Goal: Task Accomplishment & Management: Complete application form

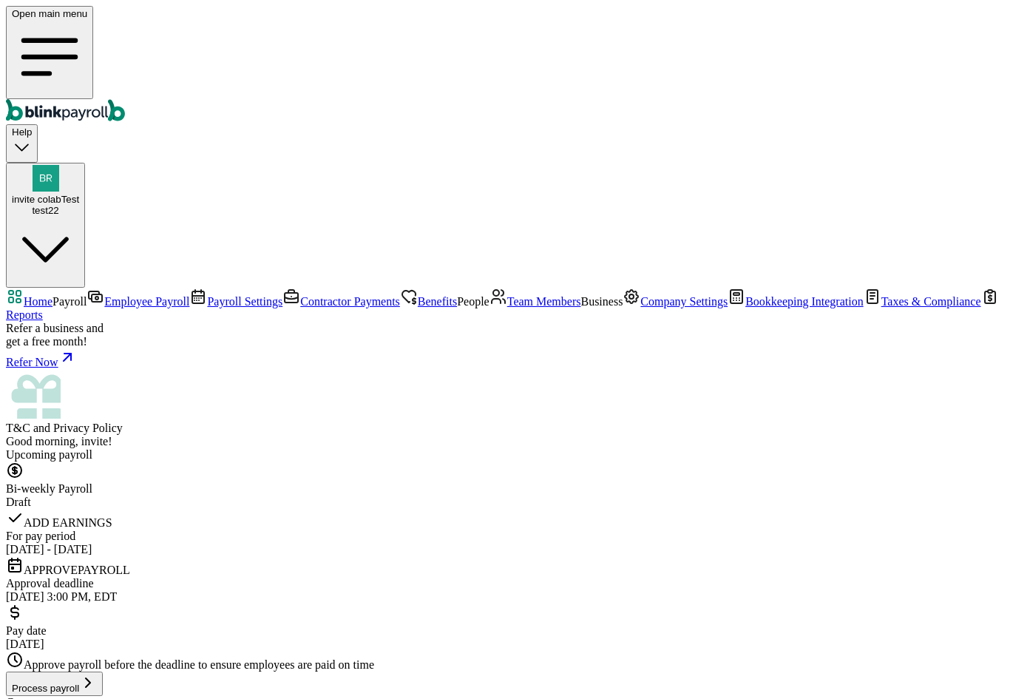
click at [507, 308] on span "Team Members" at bounding box center [544, 301] width 74 height 13
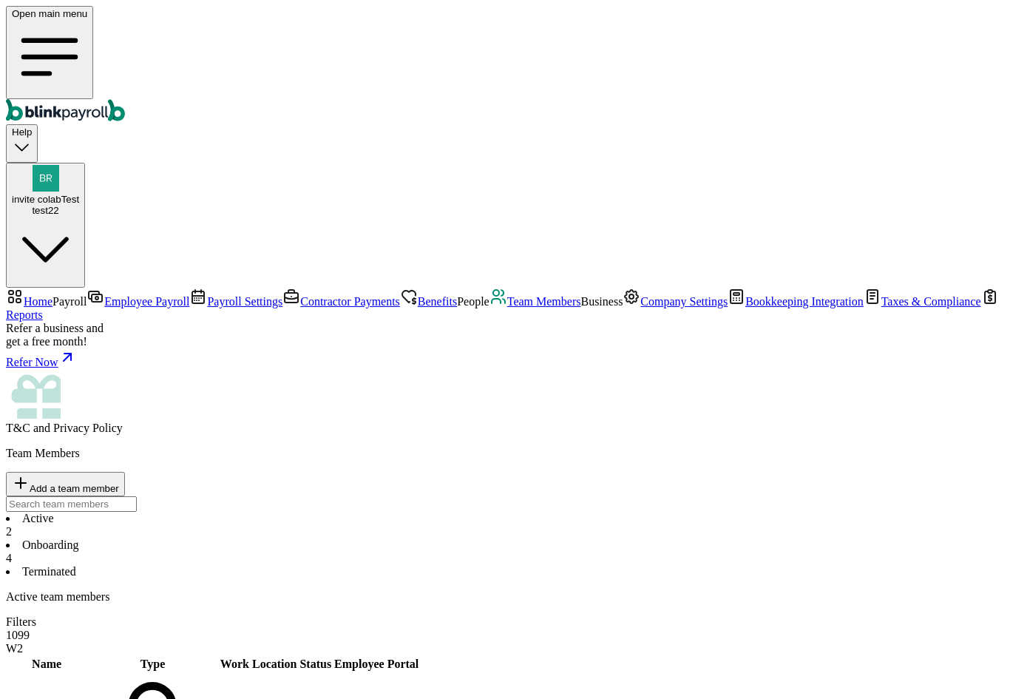
click at [339, 538] on li "Onboarding 4" at bounding box center [515, 551] width 1018 height 27
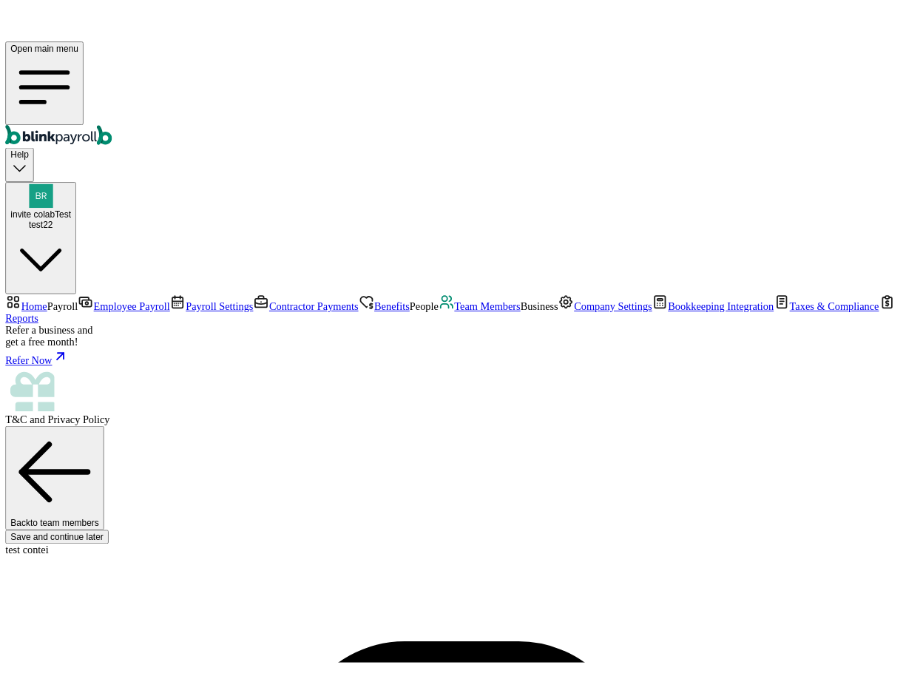
scroll to position [48, 0]
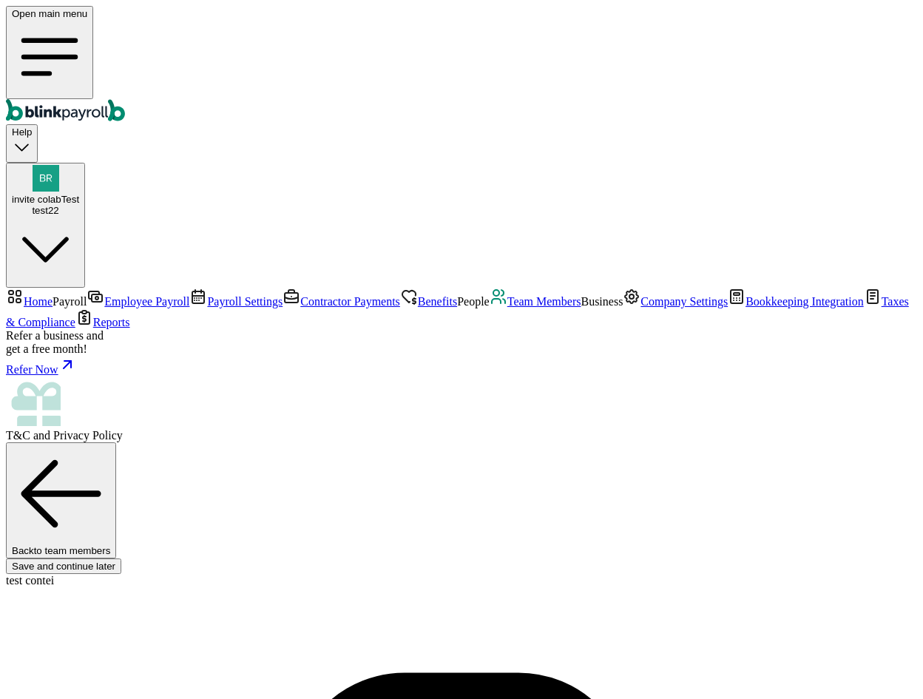
click at [507, 308] on span "Team Members" at bounding box center [544, 301] width 74 height 13
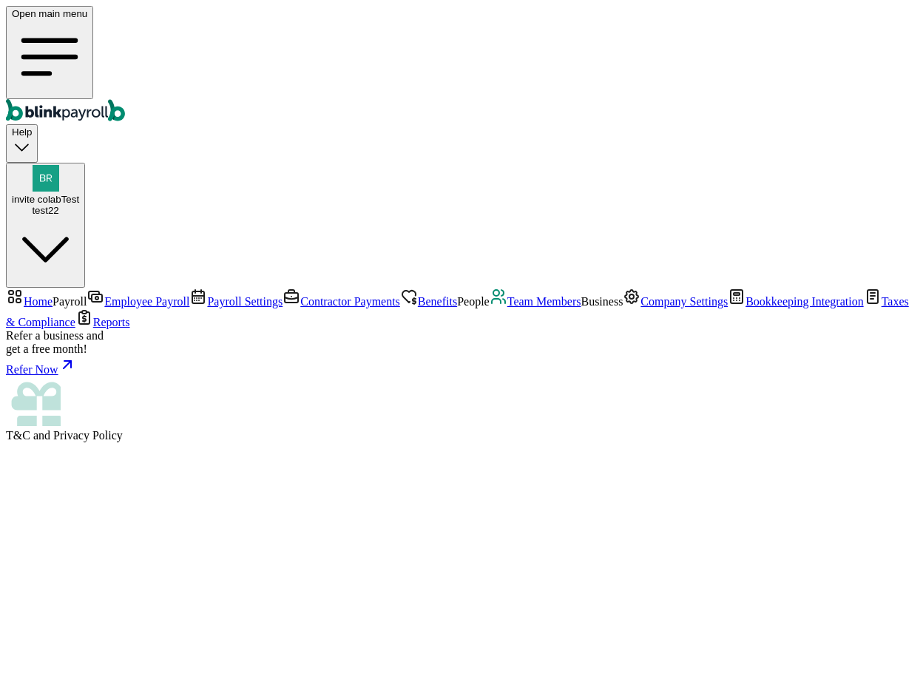
select select "2025"
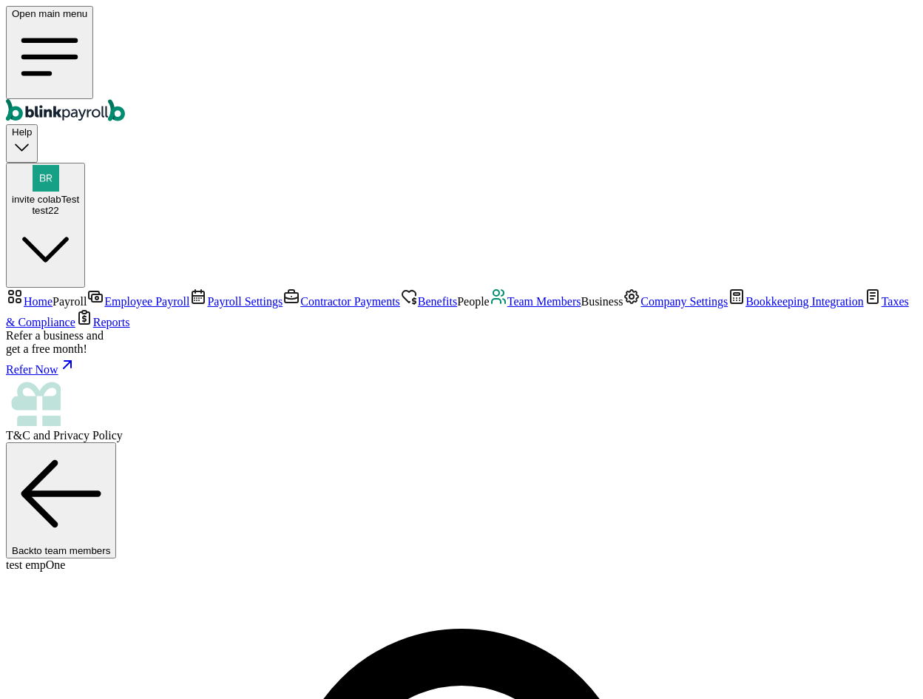
click at [300, 295] on span "Contractor Payments" at bounding box center [350, 301] width 100 height 13
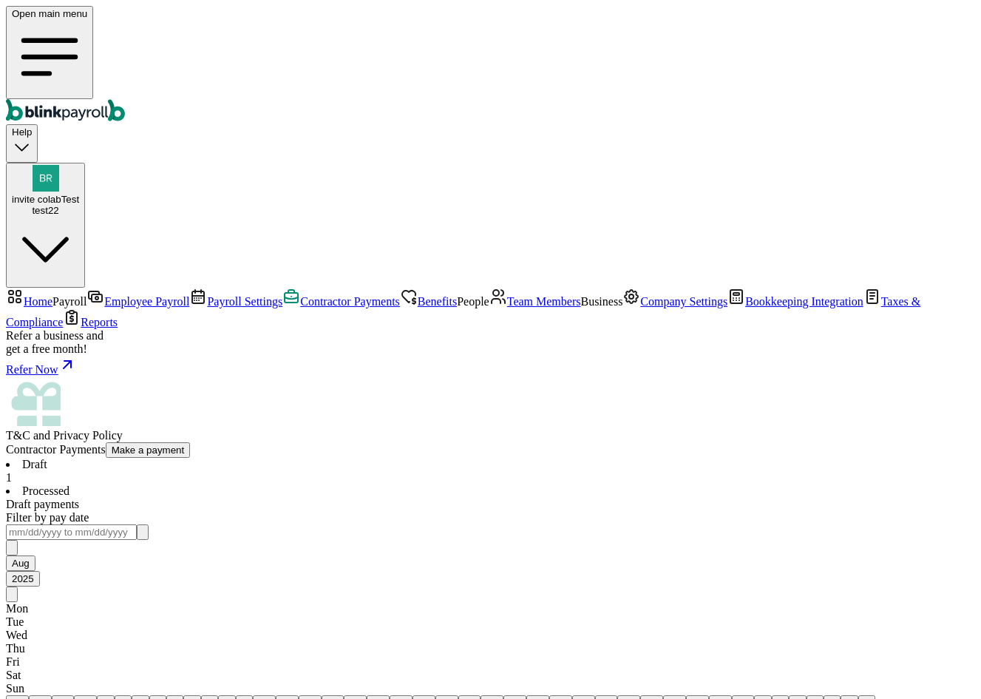
click at [418, 295] on span "Benefits" at bounding box center [437, 301] width 39 height 13
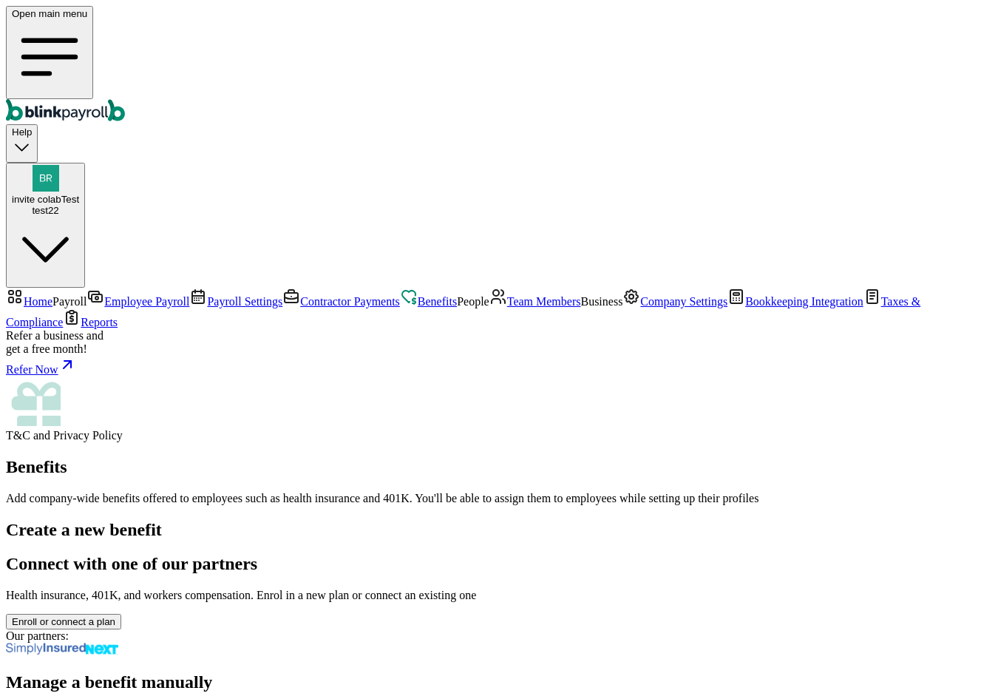
scroll to position [74, 0]
click at [507, 308] on span "Team Members" at bounding box center [544, 301] width 74 height 13
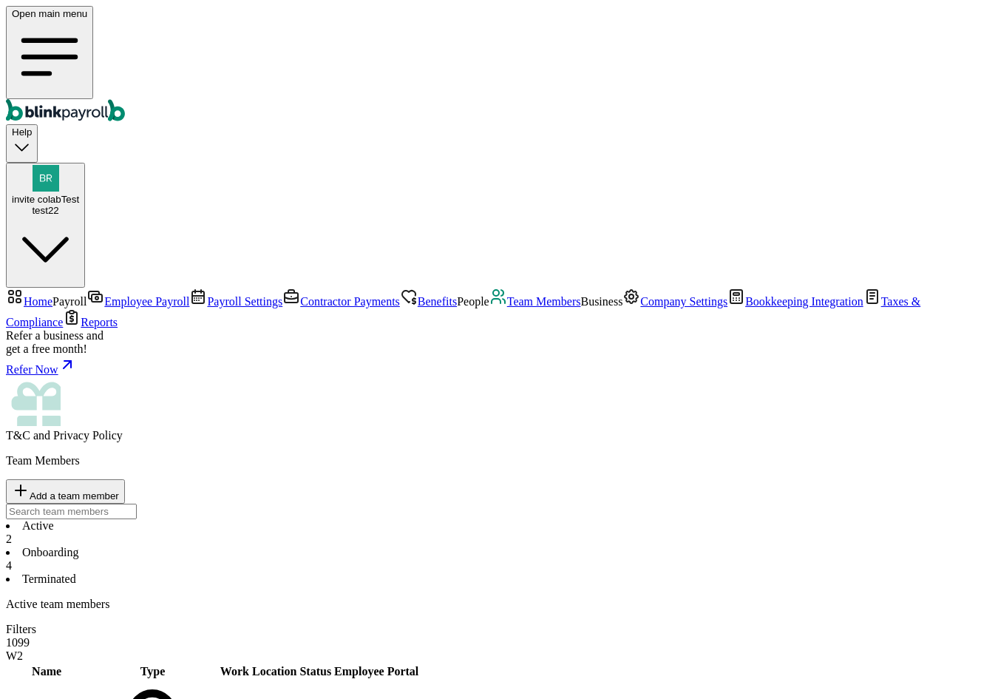
click at [359, 546] on li "Onboarding 4" at bounding box center [490, 559] width 969 height 27
click at [104, 295] on span "Employee Payroll" at bounding box center [146, 301] width 85 height 13
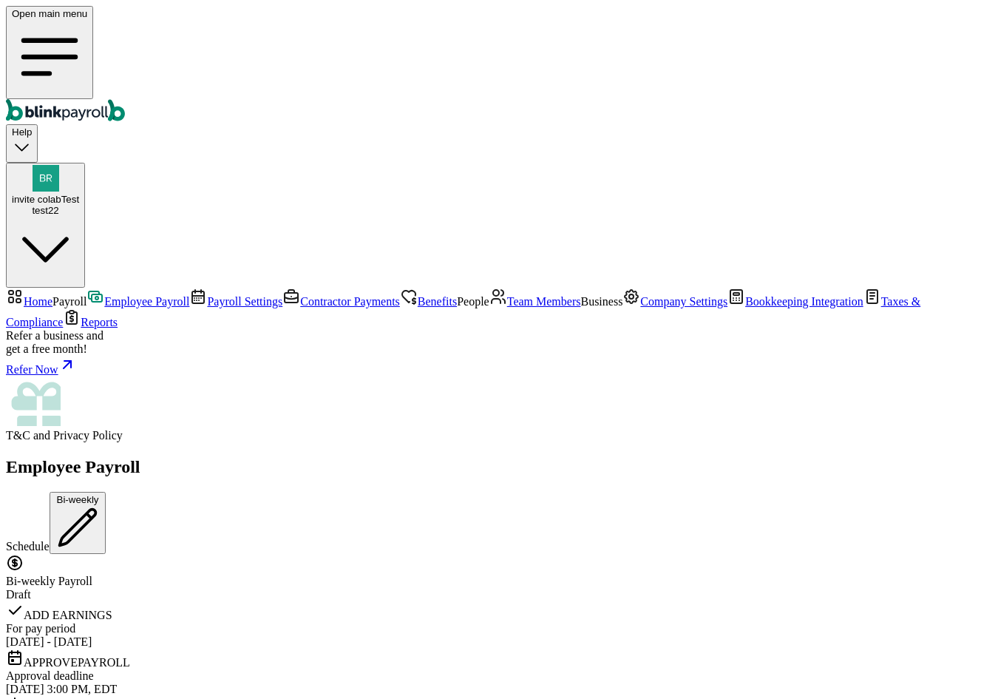
click at [189, 295] on link "Payroll Settings" at bounding box center [235, 301] width 93 height 13
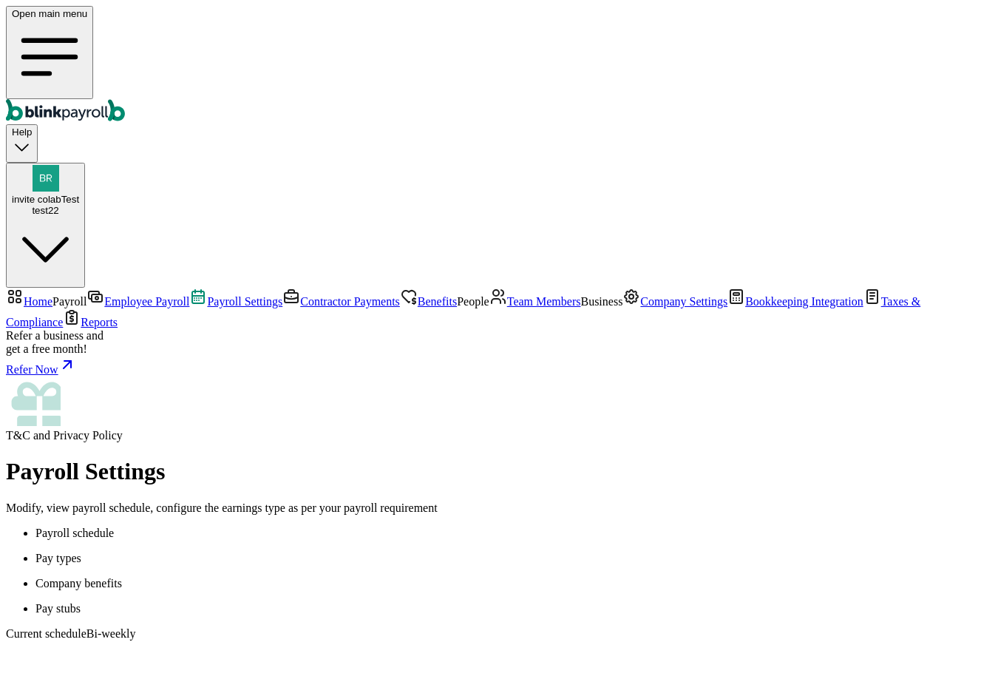
scroll to position [125, 0]
click at [282, 295] on link "Contractor Payments" at bounding box center [341, 301] width 118 height 13
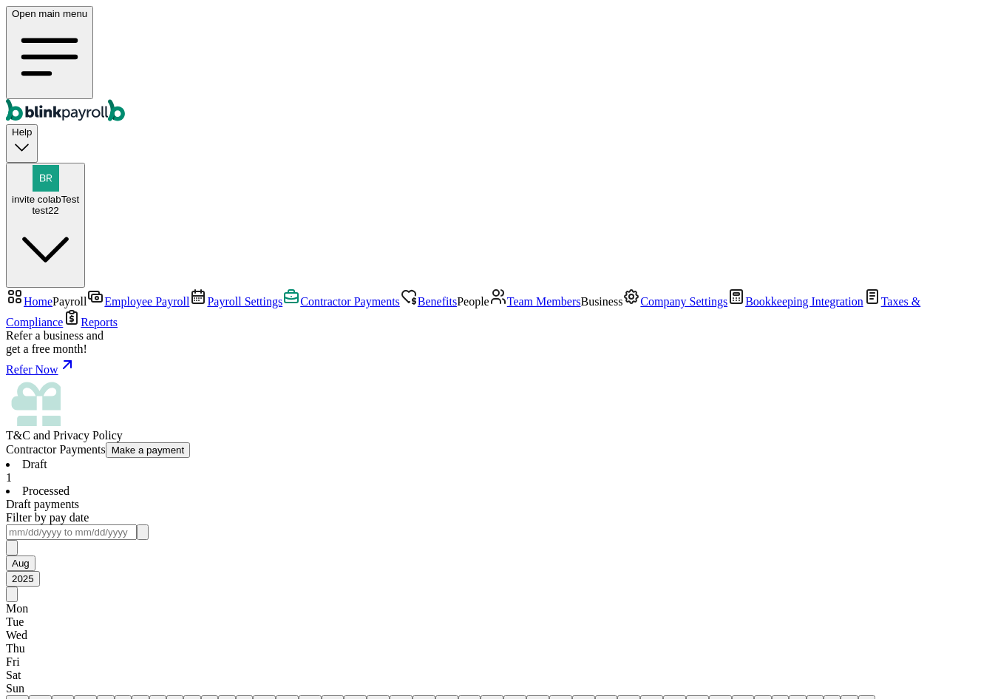
click at [418, 295] on span "Benefits" at bounding box center [437, 301] width 39 height 13
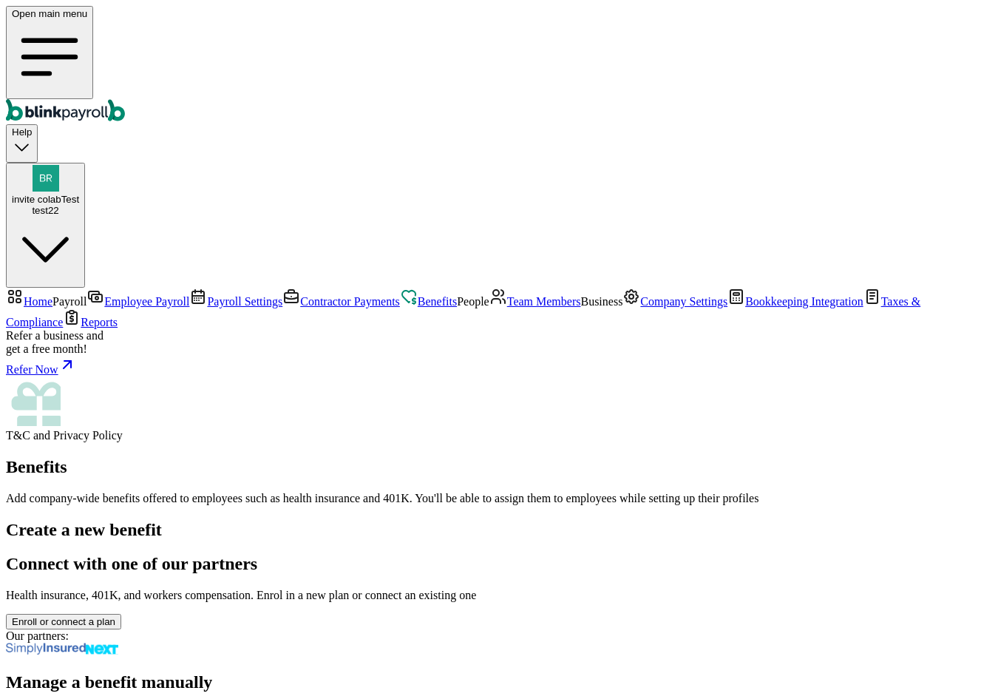
scroll to position [74, 0]
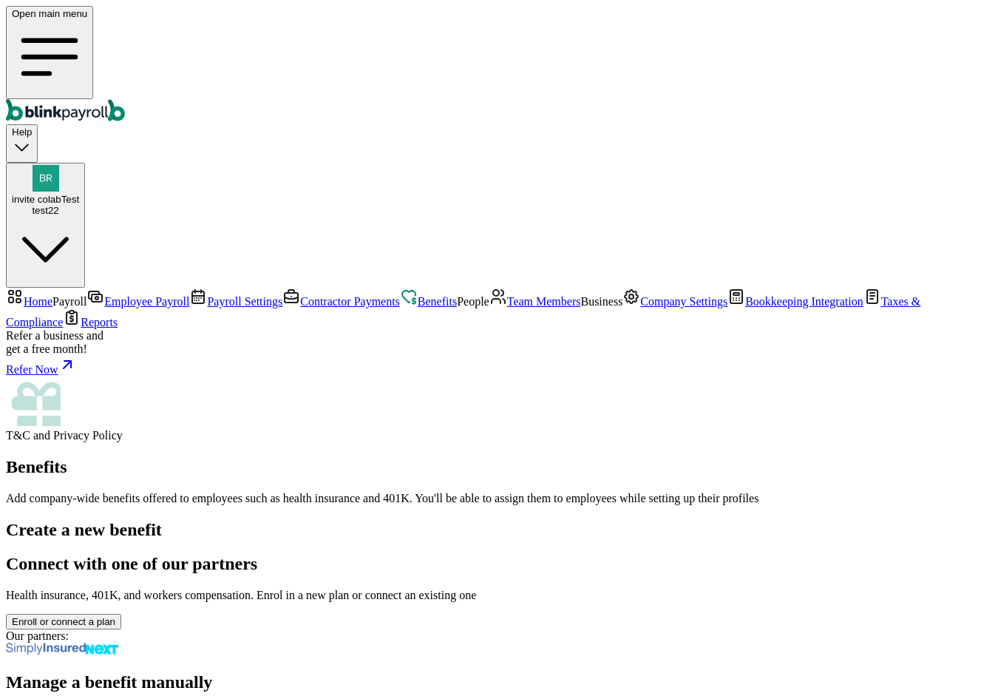
select select "pay_period"
select select "1"
click at [79, 205] on div "test22" at bounding box center [45, 210] width 67 height 11
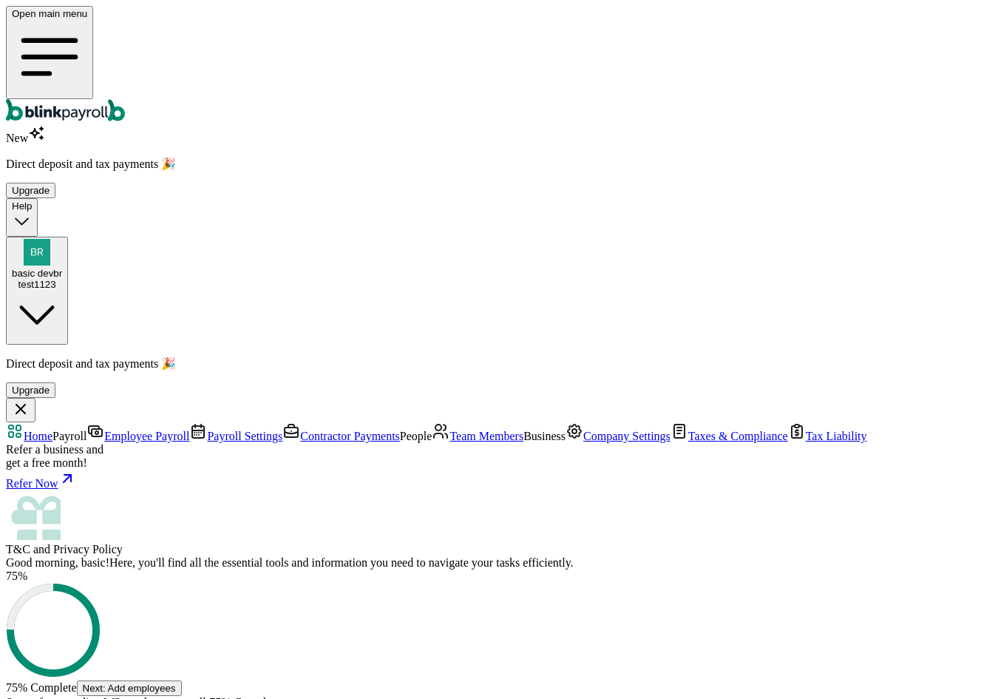
click at [450, 430] on span "Team Members" at bounding box center [487, 436] width 74 height 13
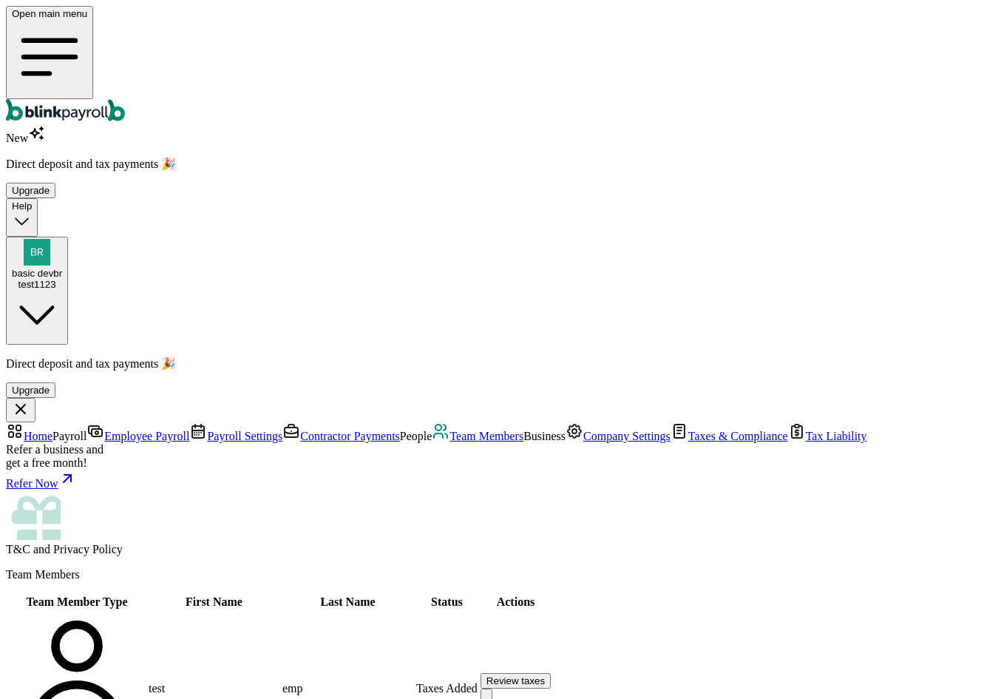
select select "employee"
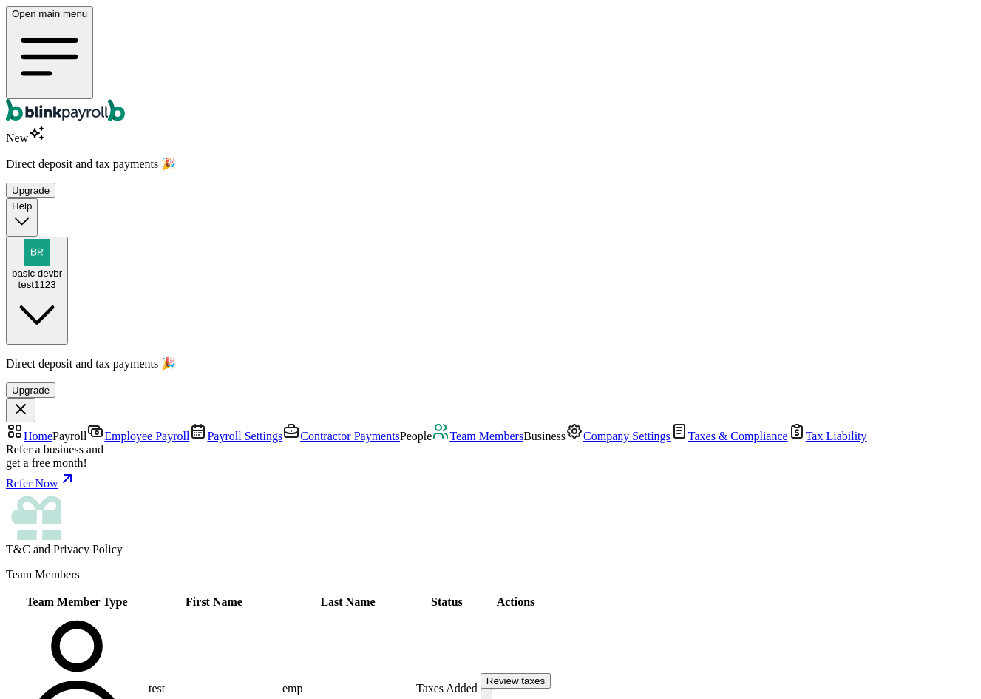
type input "test"
type input "empOne"
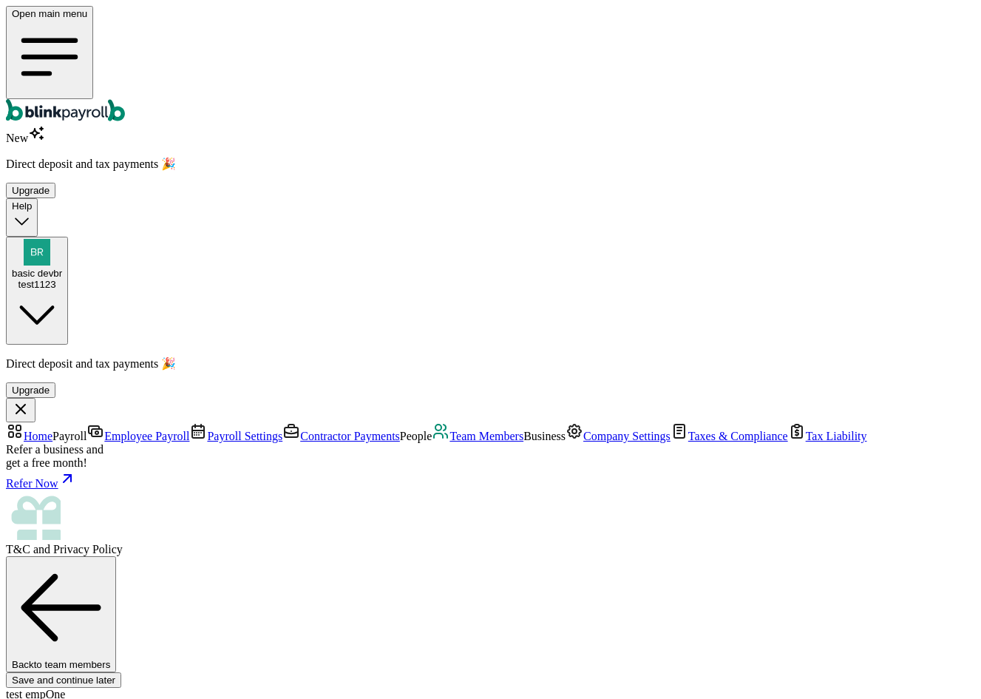
type input "branko+te11s11@blinkpayroll.com"
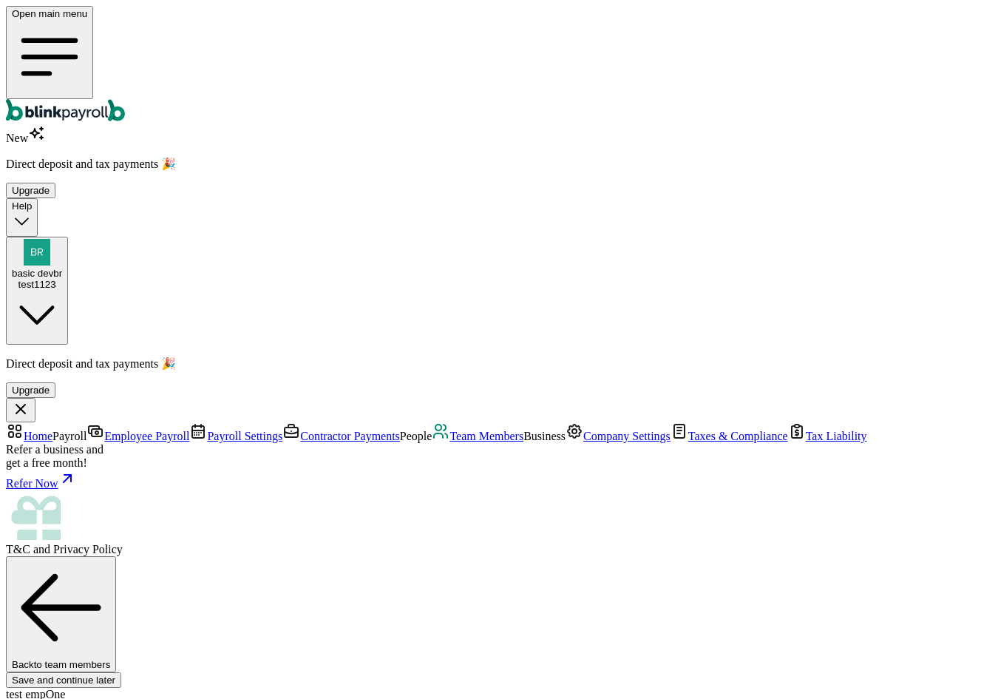
type input "07/30/2025"
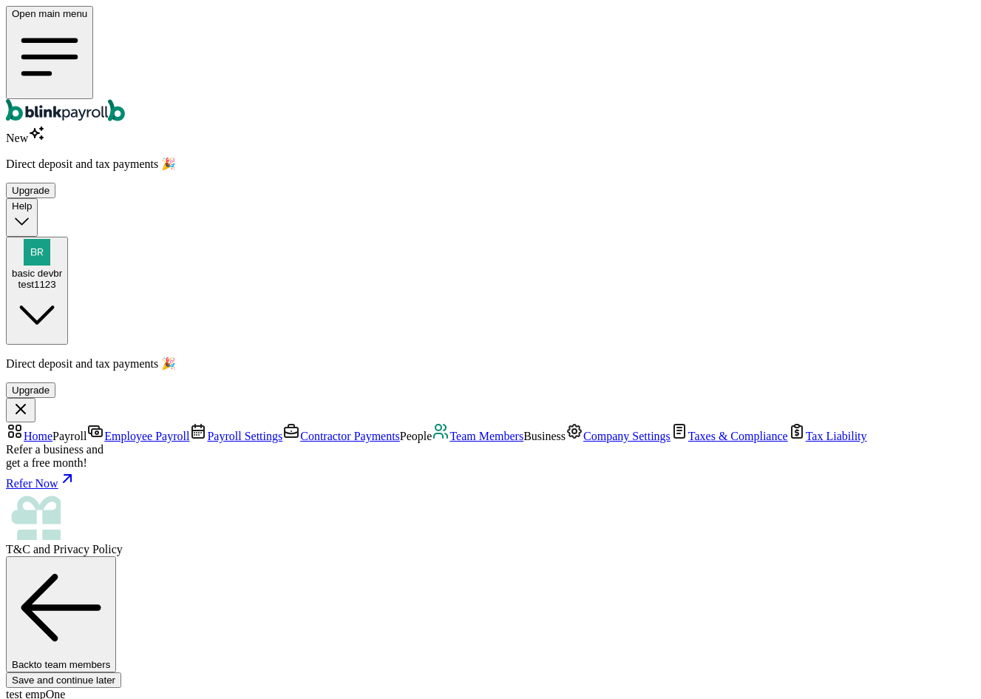
select select "32 1/2 18th St S"
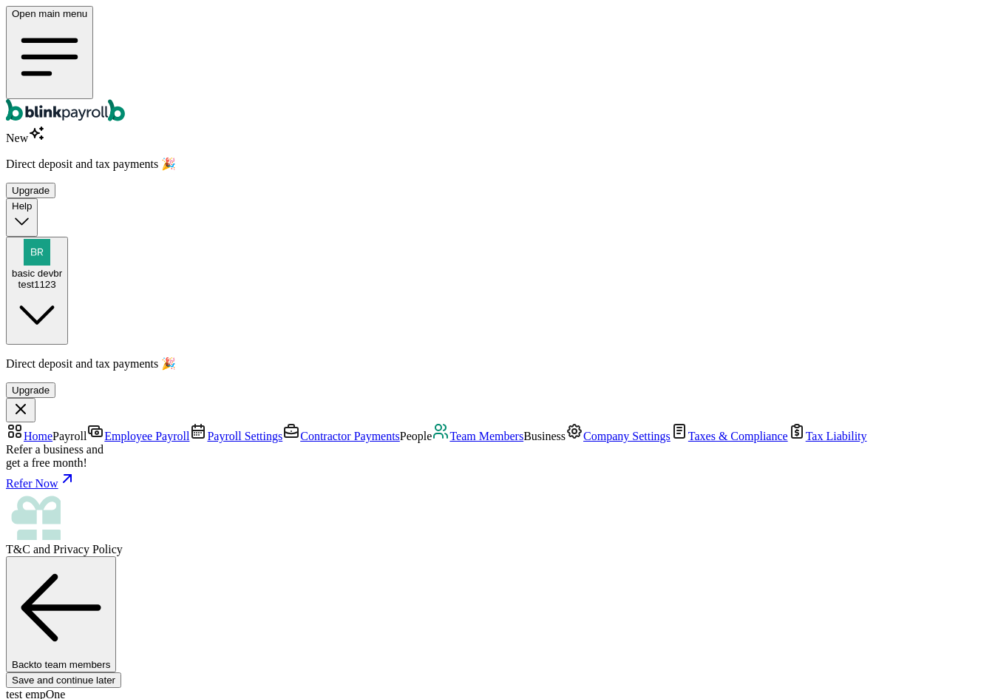
radio input "true"
type input "2,000"
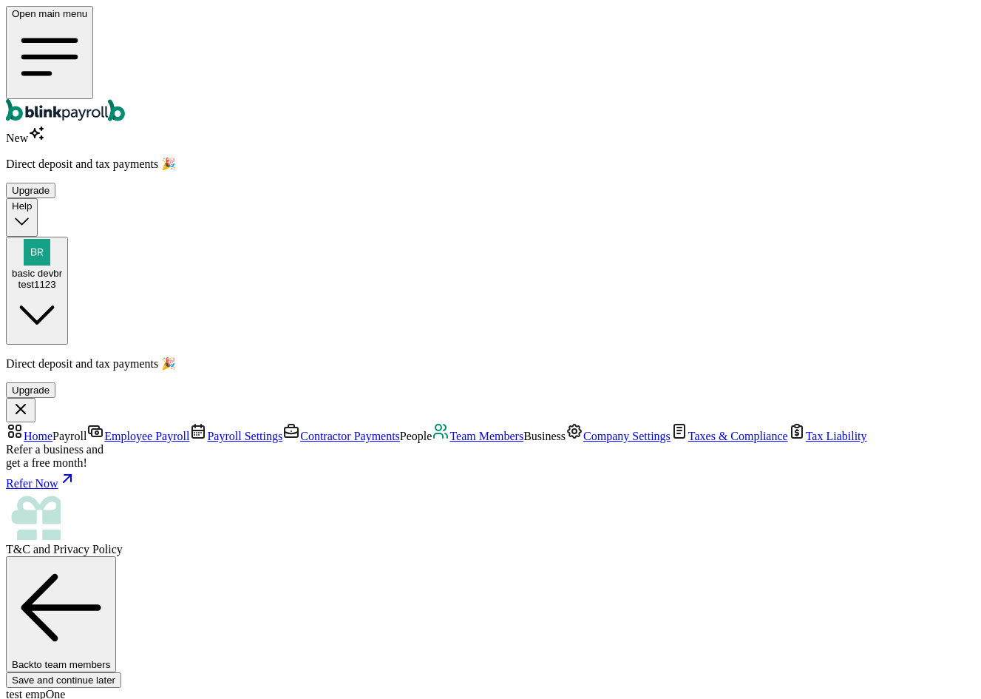
select select "3"
type input "17.31"
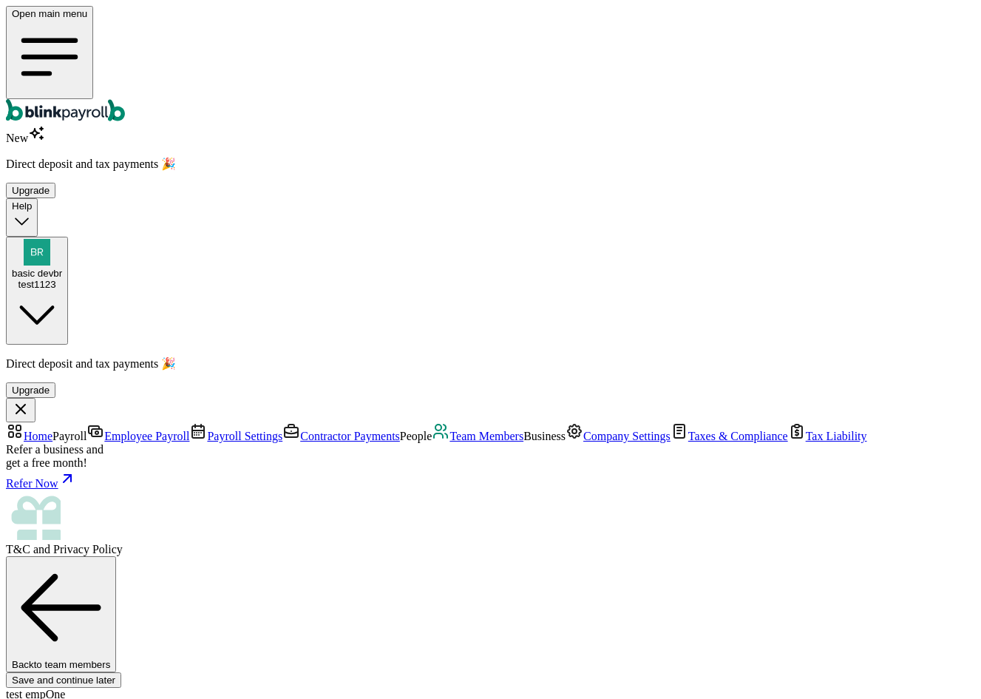
radio input "true"
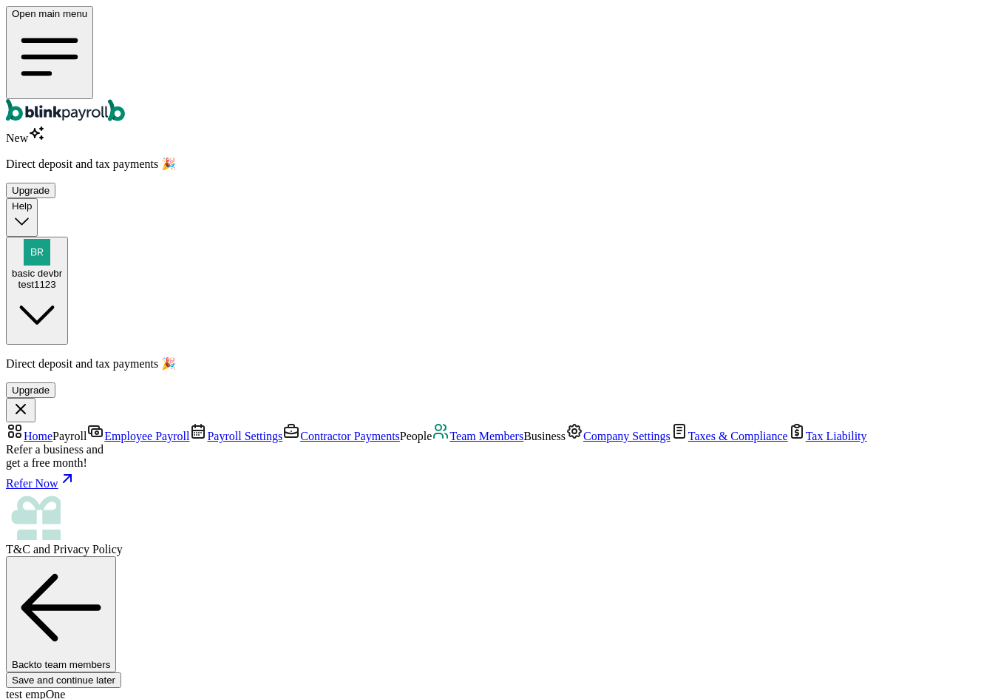
scroll to position [175, 0]
click at [53, 430] on link "Home" at bounding box center [29, 436] width 47 height 13
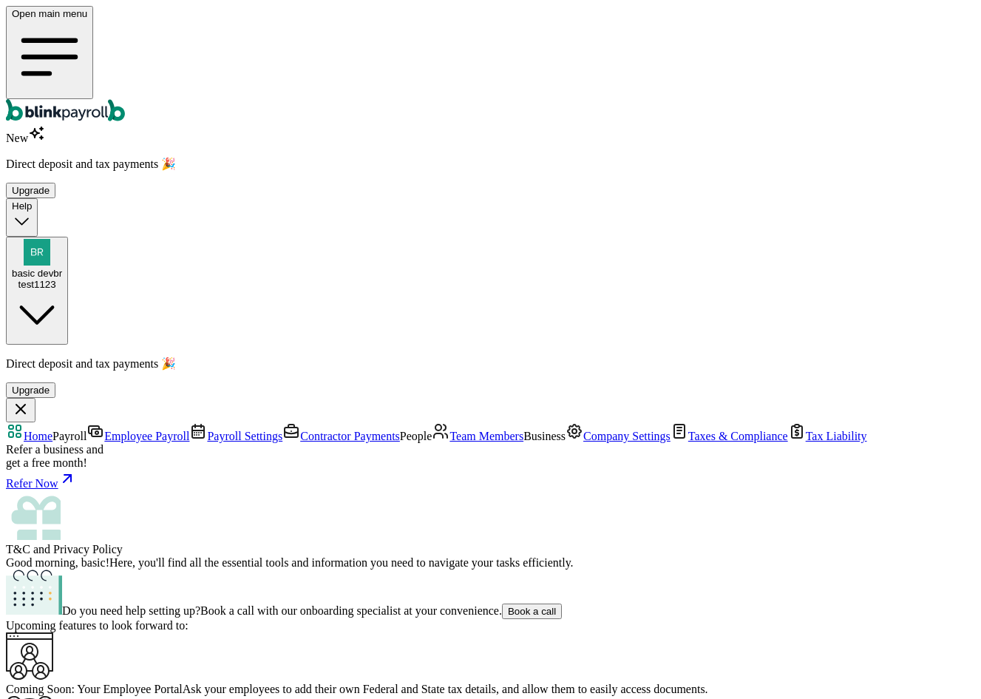
click at [123, 430] on link "Employee Payroll" at bounding box center [138, 436] width 103 height 13
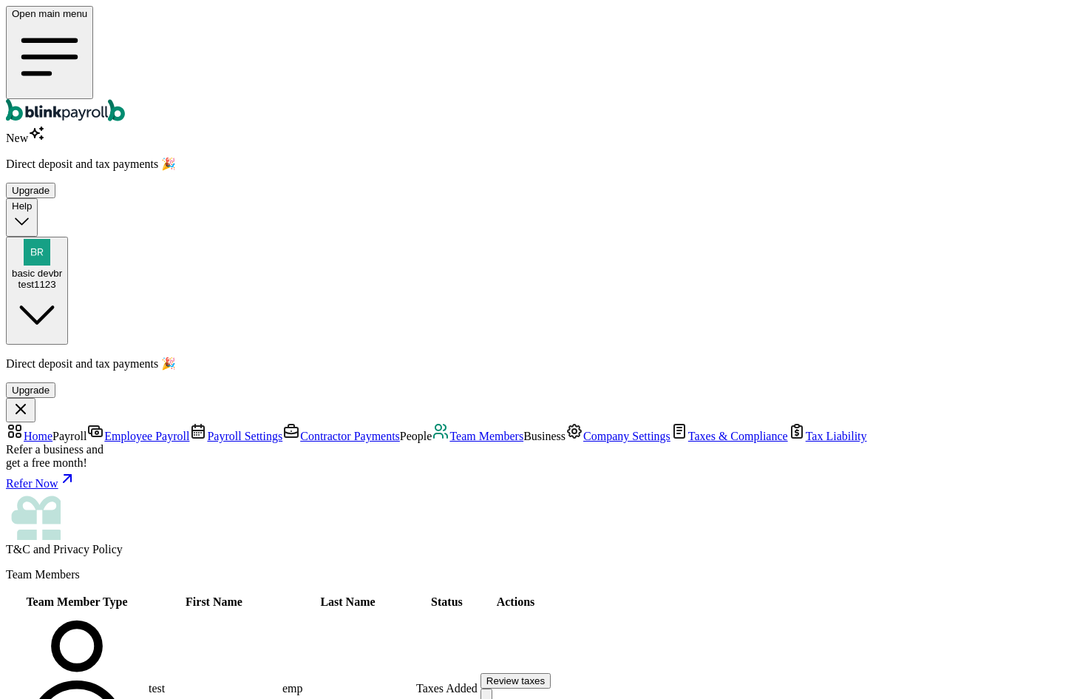
select select "contractor"
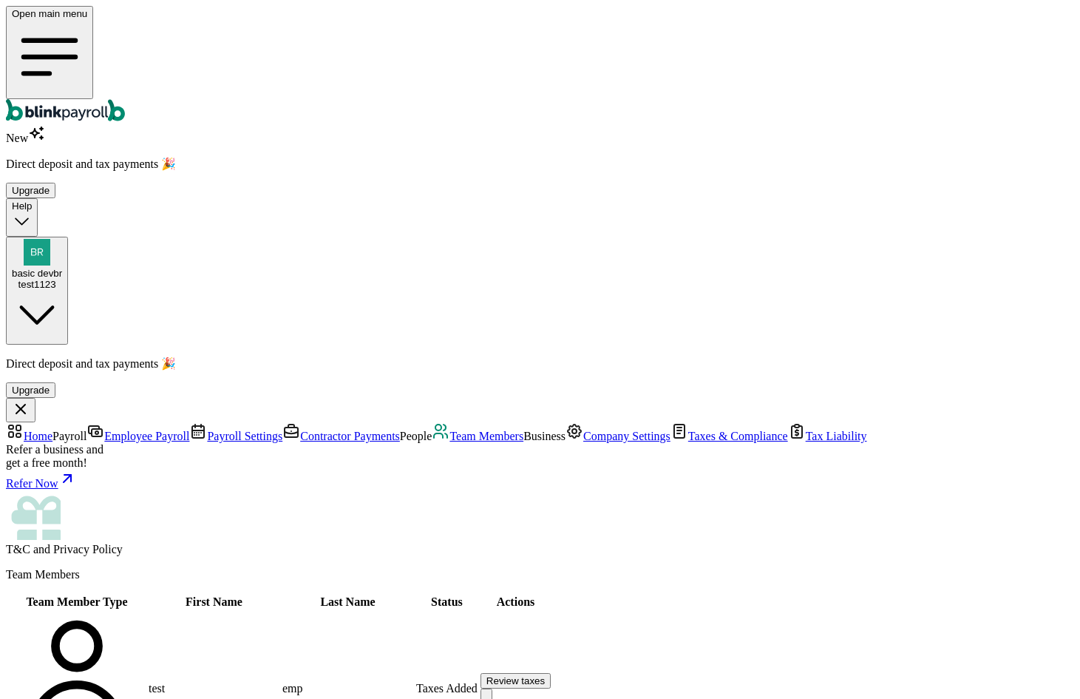
type input "test"
type input "contr"
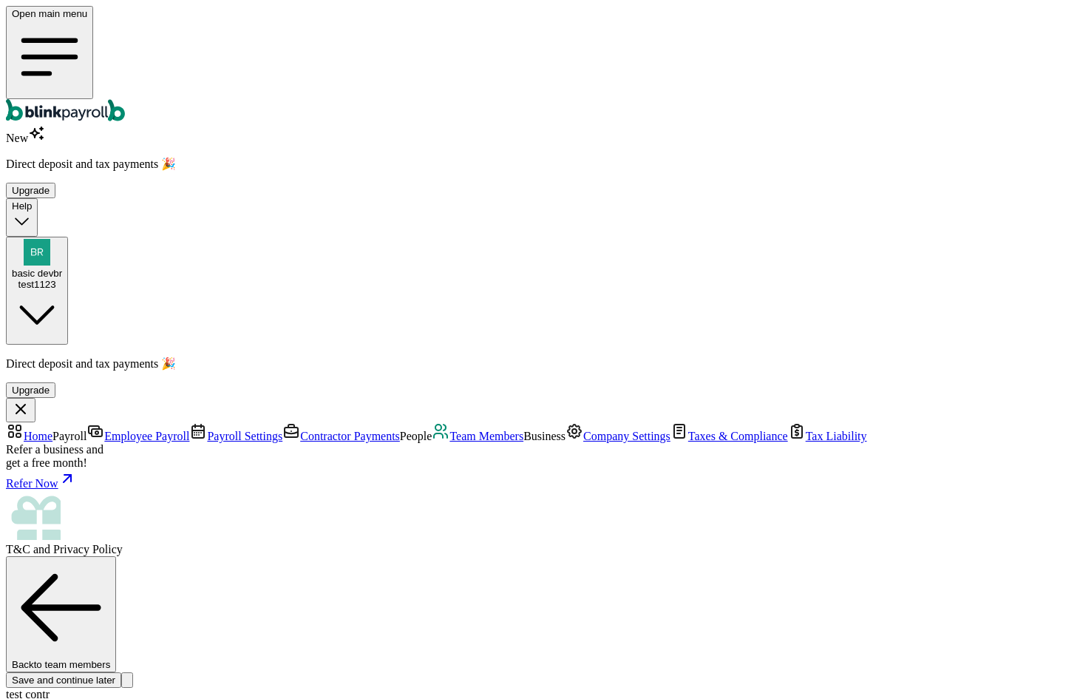
type input "32 1/2 18th St S"
type input "Saint Petersburg"
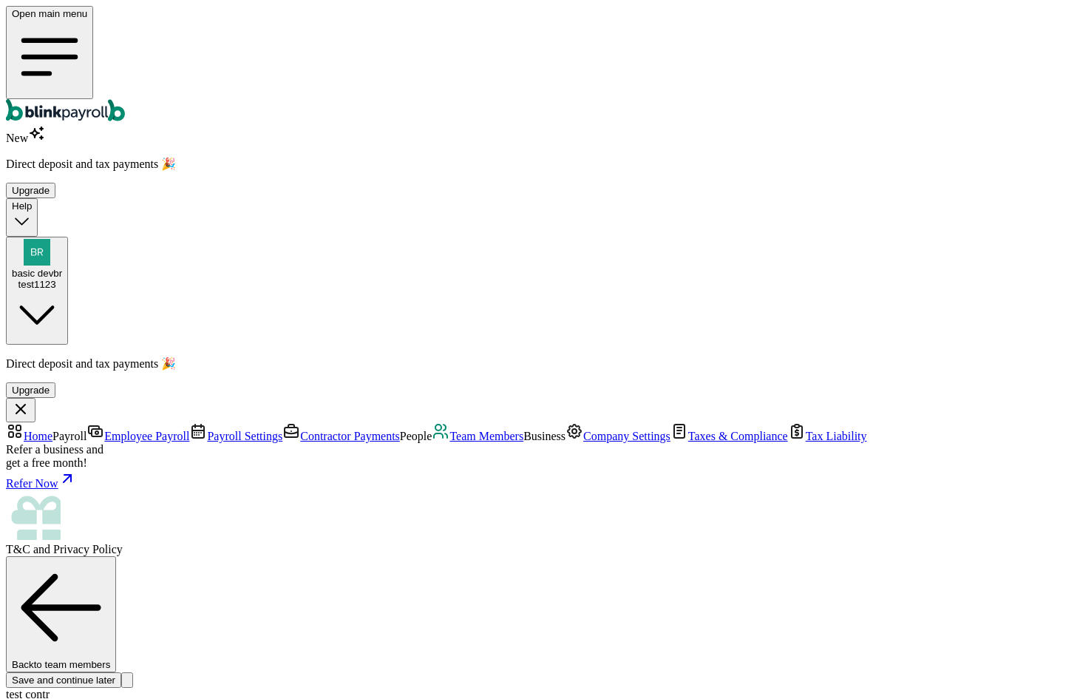
type input "FL"
type input "33712"
type input "565-44-9849"
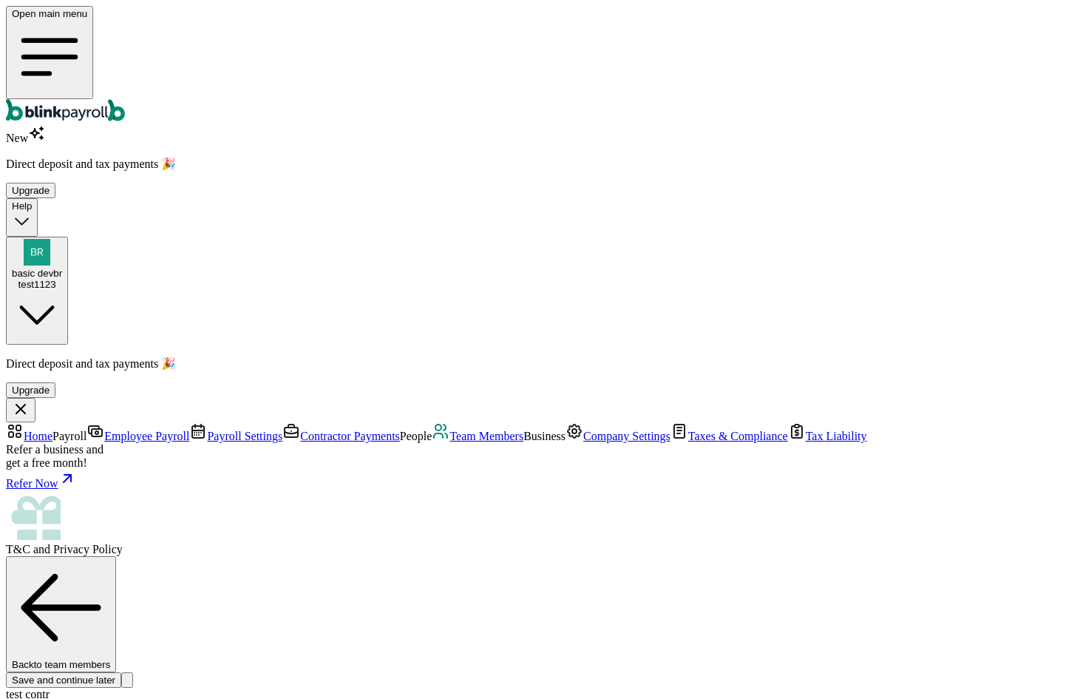
type input "20"
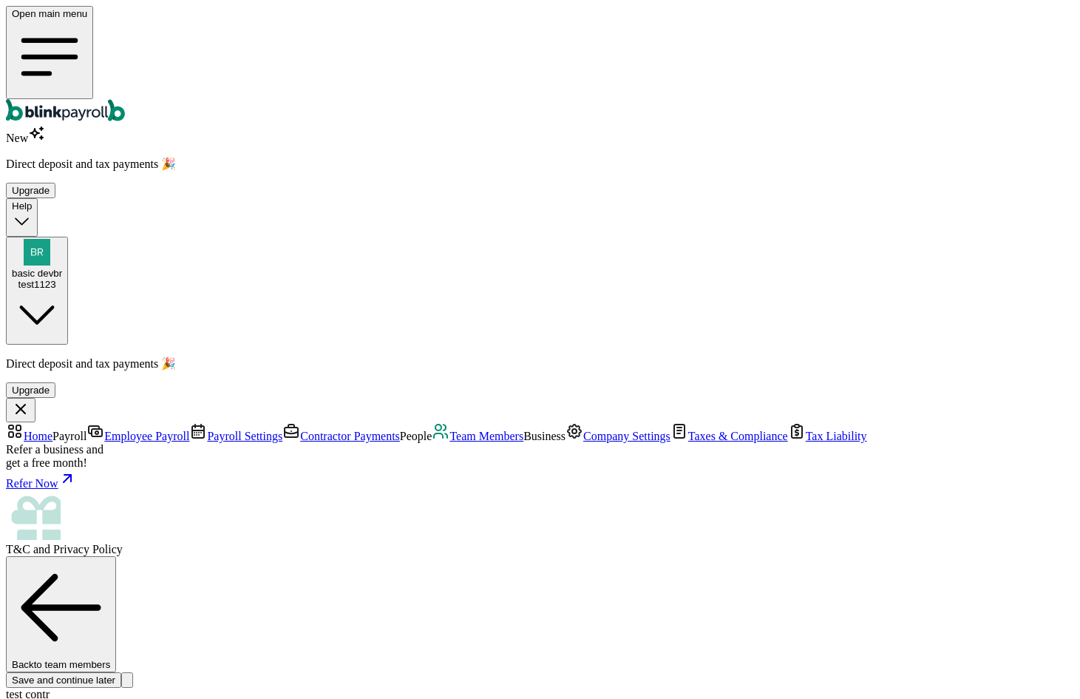
radio input "true"
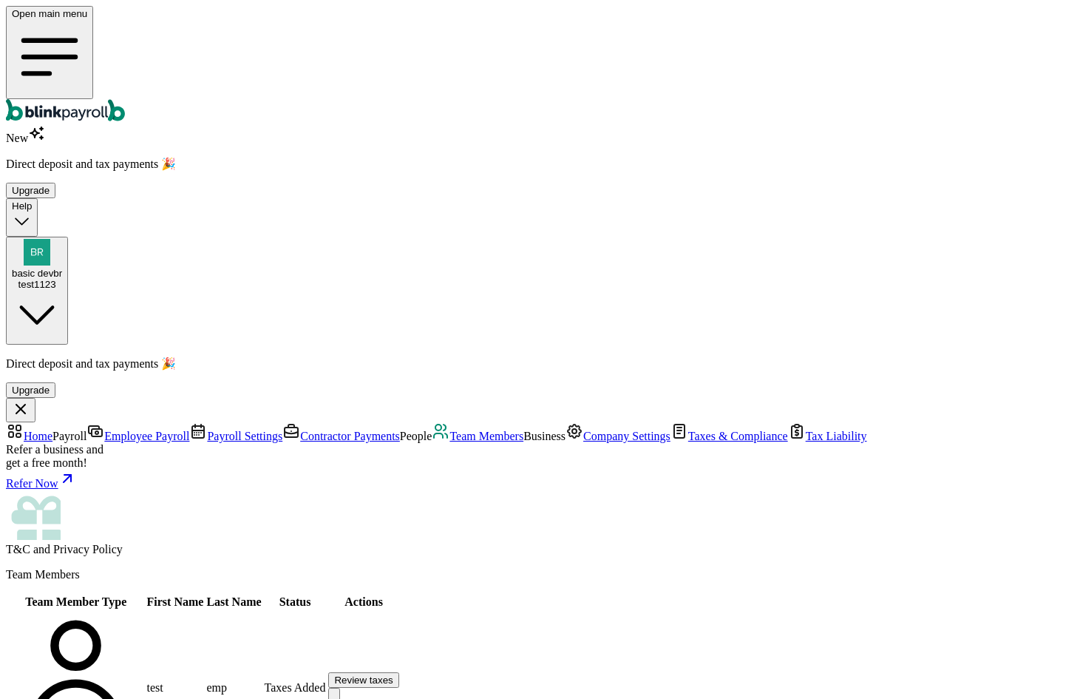
click at [300, 430] on span "Contractor Payments" at bounding box center [350, 436] width 100 height 13
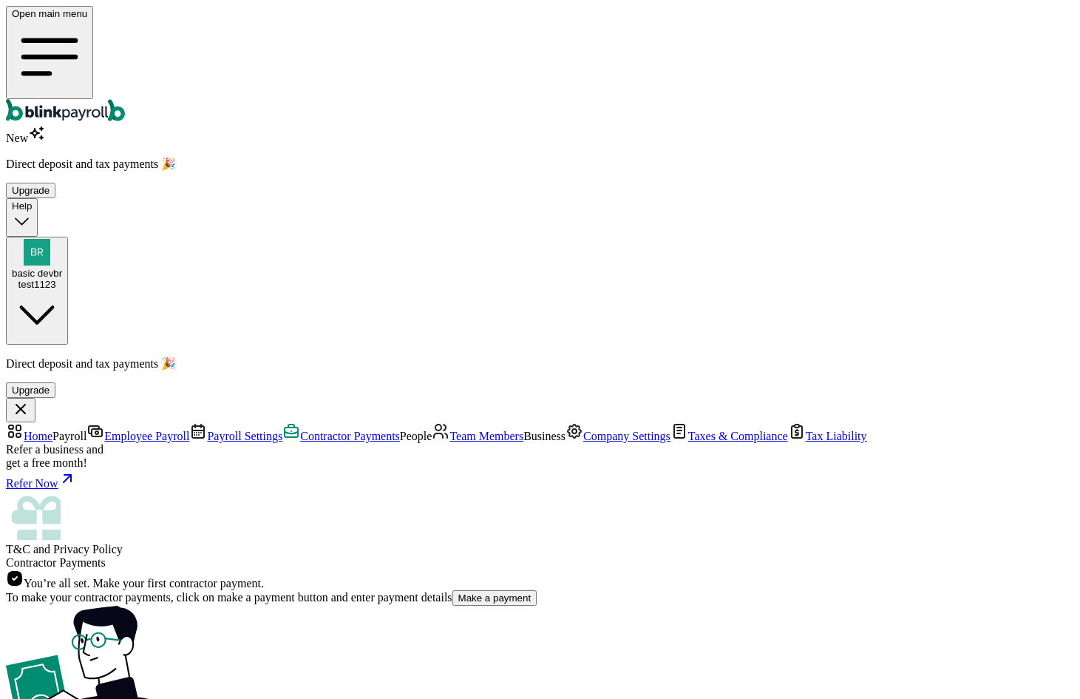
click at [453, 590] on button "Make a payment" at bounding box center [495, 598] width 85 height 16
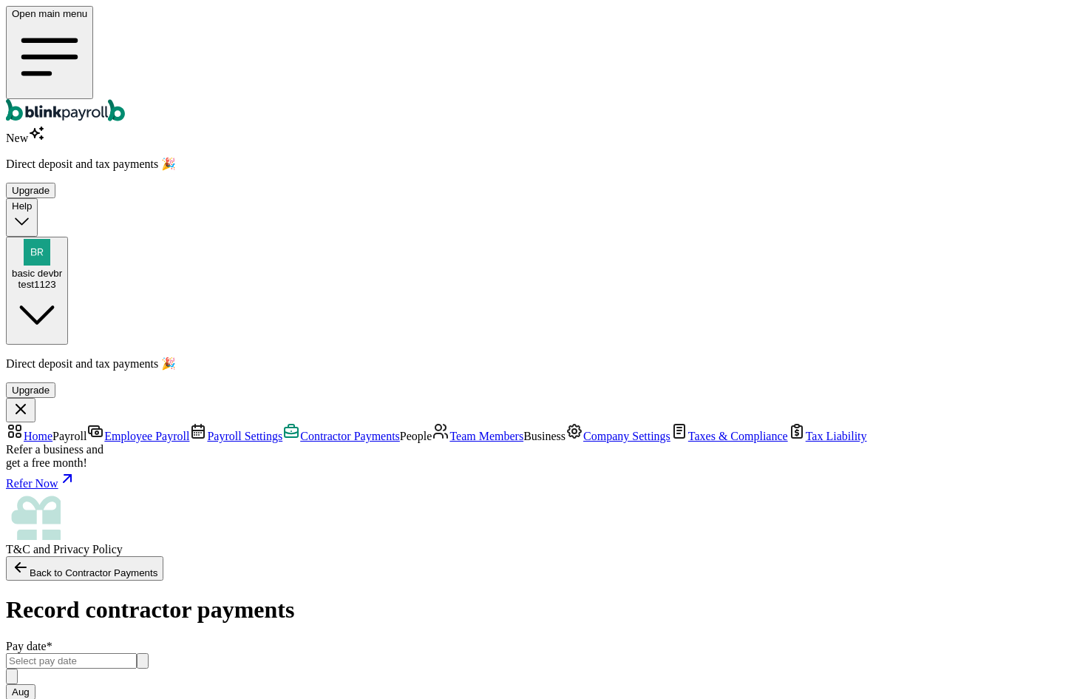
click at [137, 653] on input "text" at bounding box center [71, 661] width 131 height 16
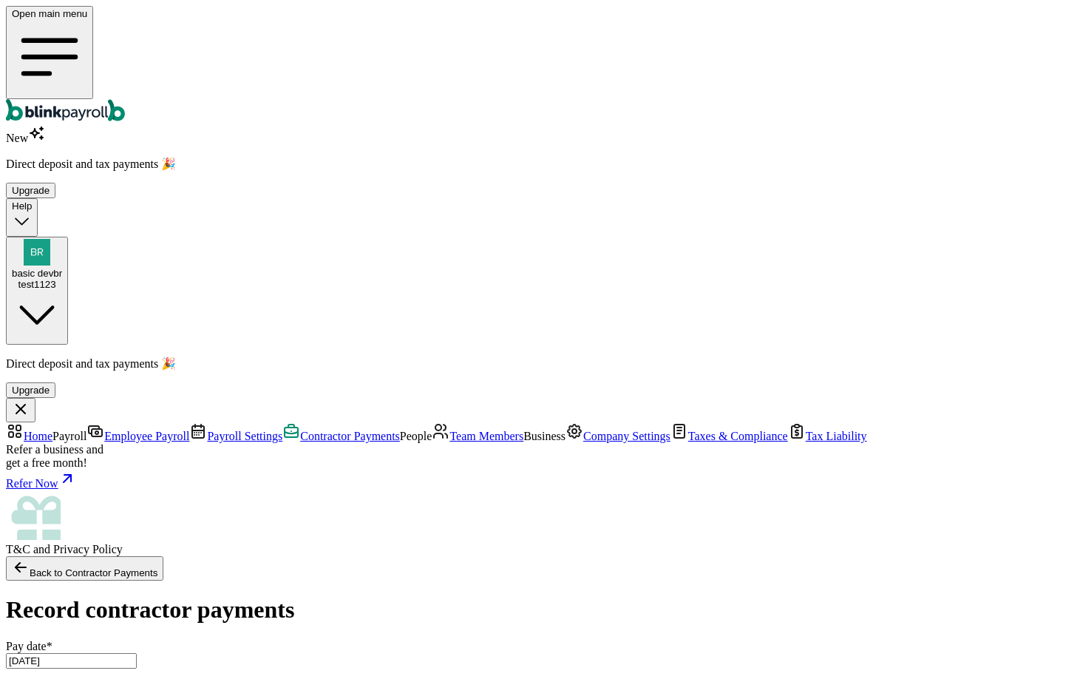
type input "08/01/2025 ~ 08/22/2025"
type input "50.00"
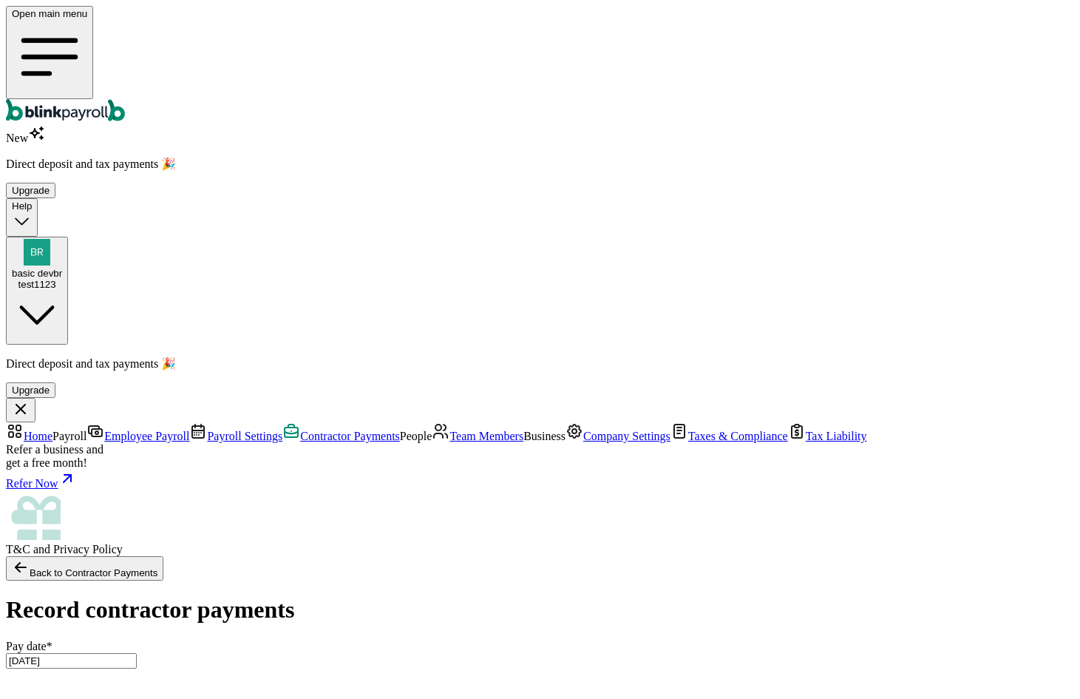
type input "50"
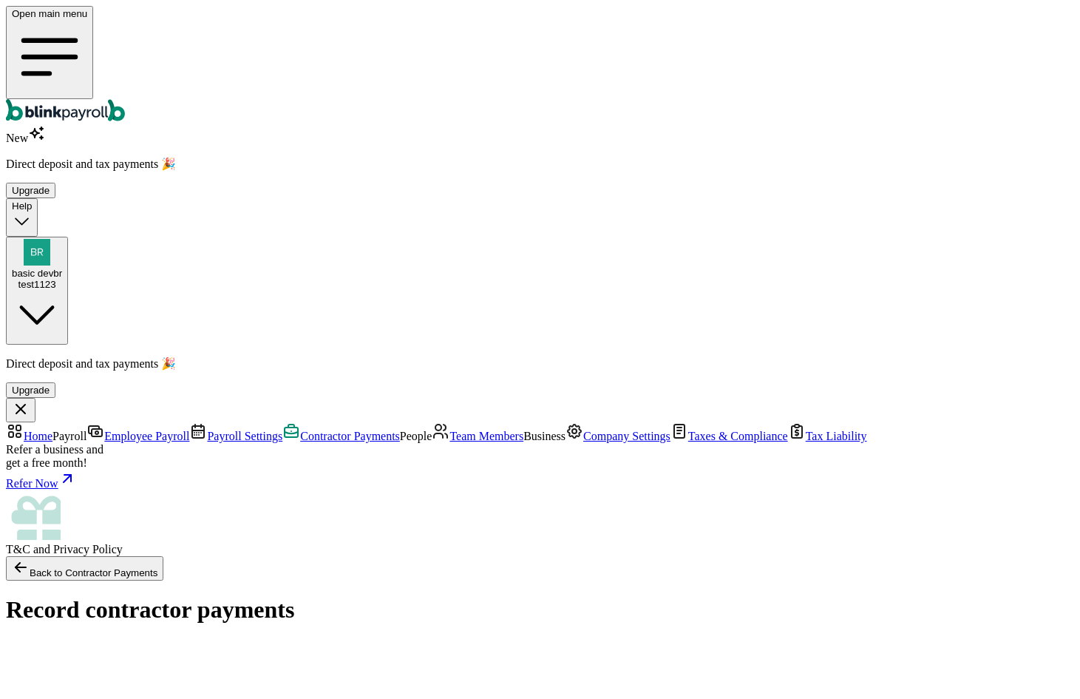
click at [282, 430] on link "Contractor Payments" at bounding box center [341, 436] width 118 height 13
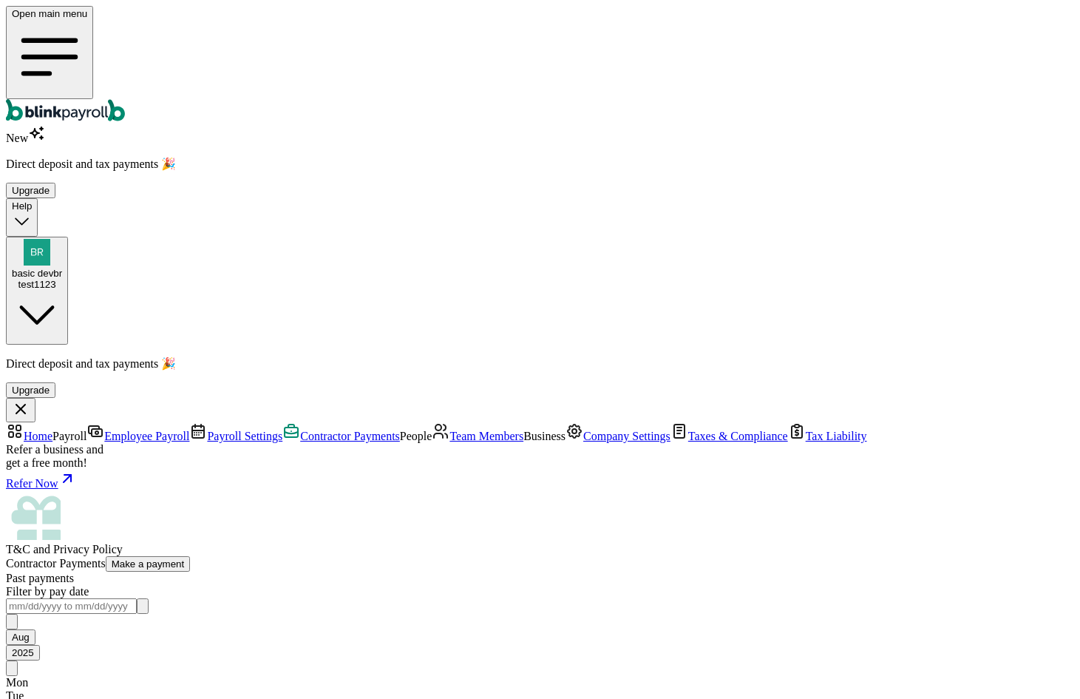
click at [127, 430] on span "Employee Payroll" at bounding box center [146, 436] width 85 height 13
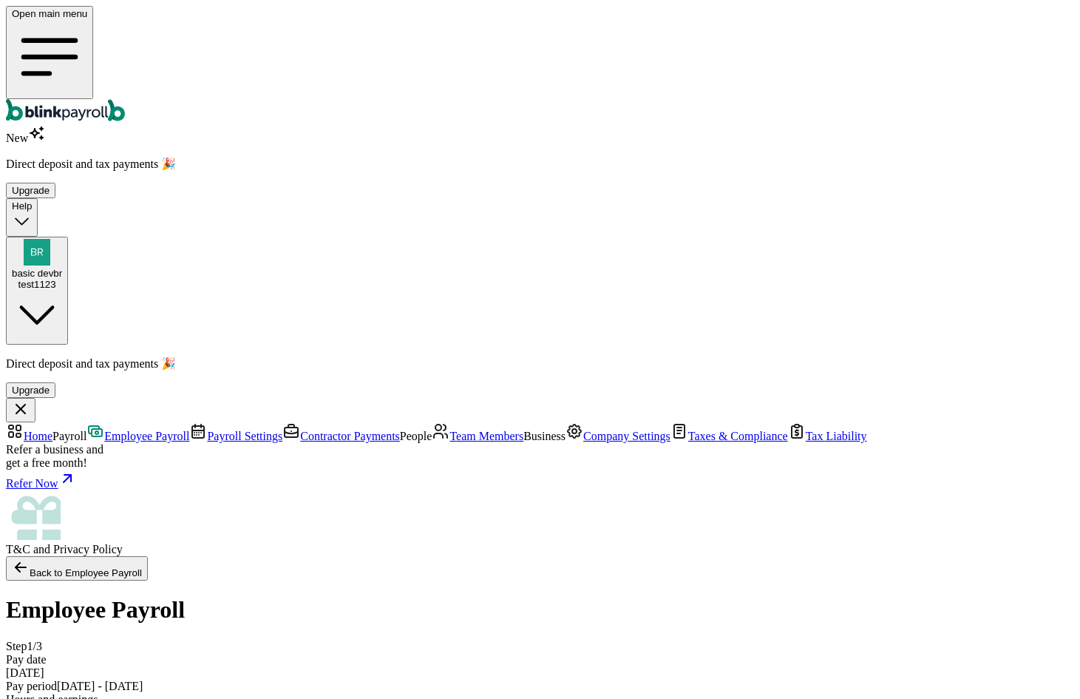
click at [53, 430] on span "Home" at bounding box center [38, 436] width 29 height 13
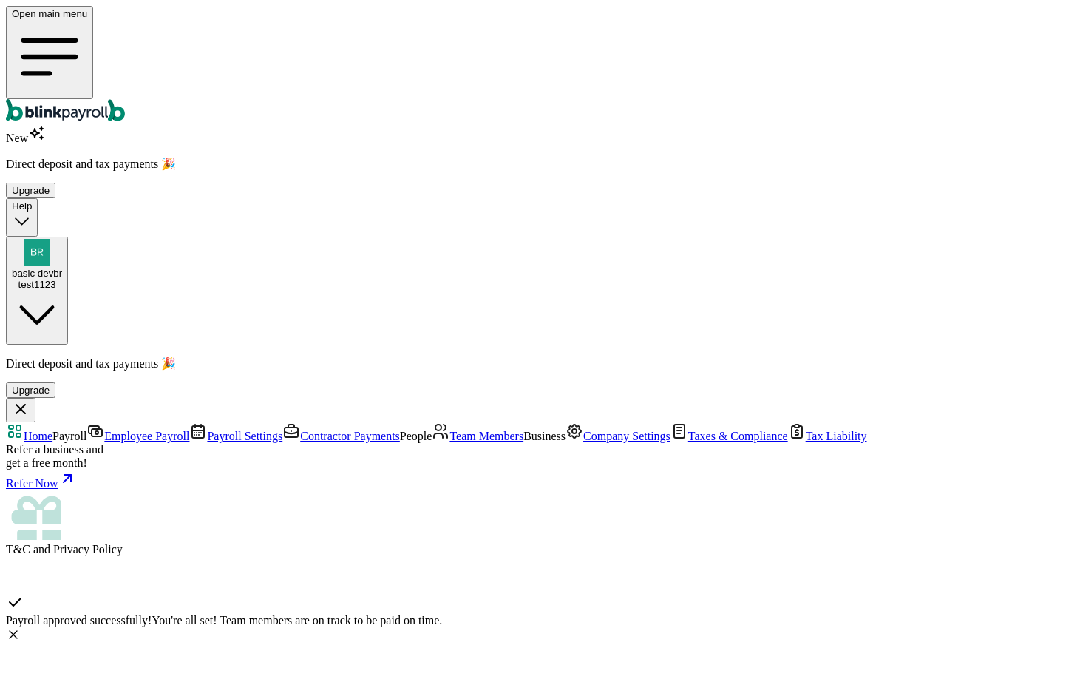
click at [21, 627] on icon at bounding box center [13, 634] width 15 height 15
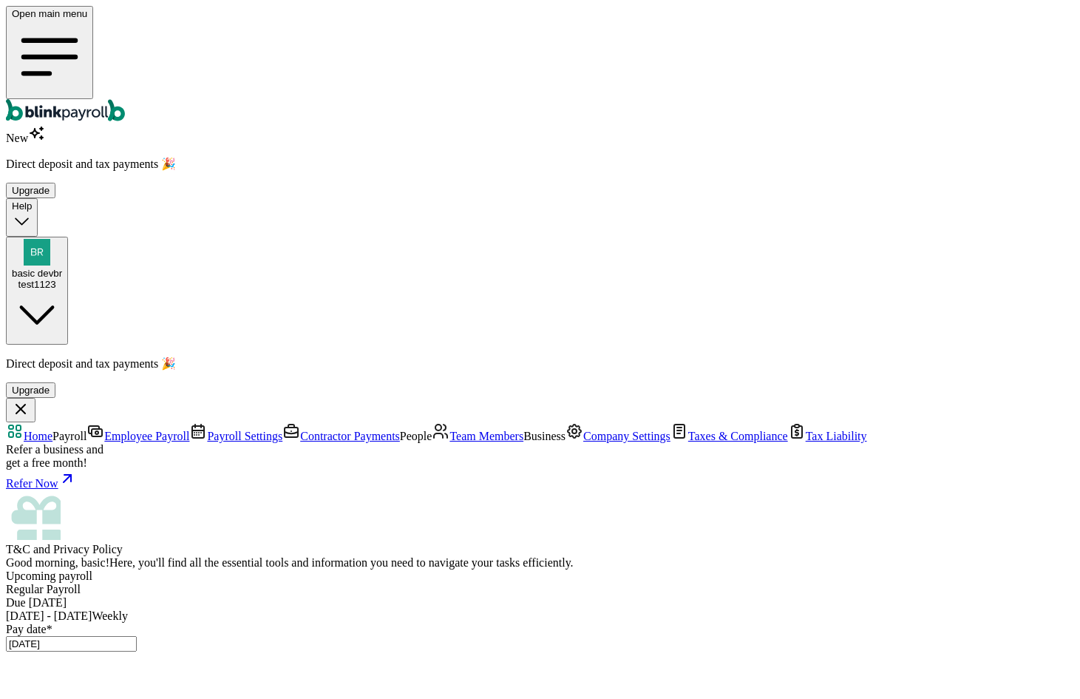
click at [29, 490] on div "Refer Now" at bounding box center [540, 480] width 1069 height 21
click at [62, 268] on span "basic devbr" at bounding box center [37, 273] width 50 height 11
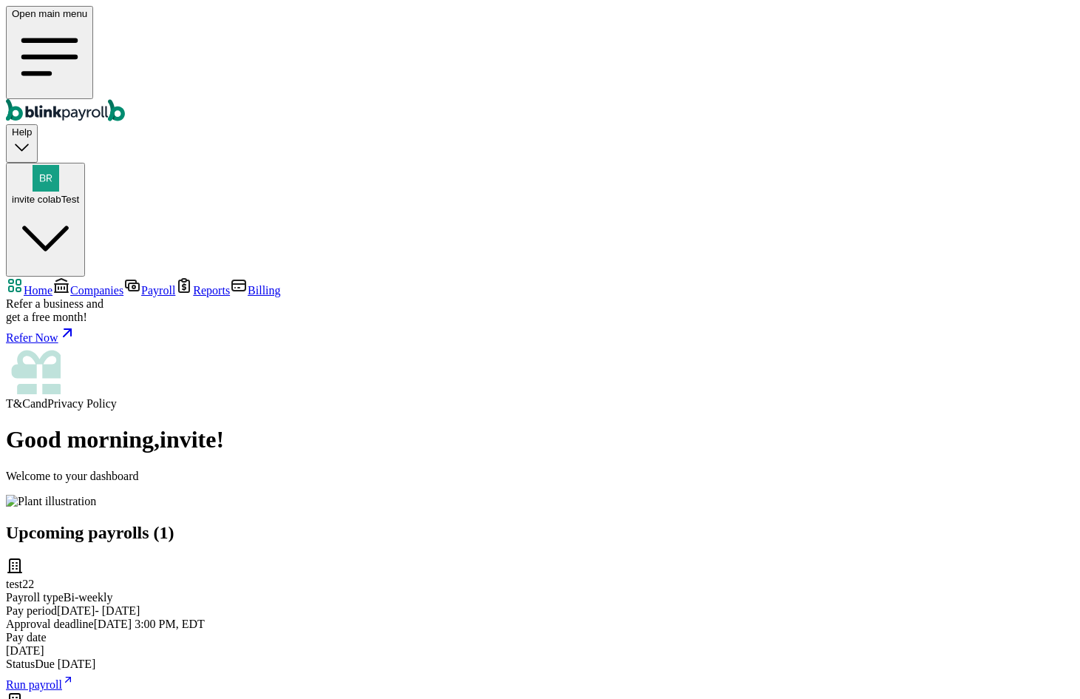
click at [74, 284] on span "Companies" at bounding box center [96, 290] width 53 height 13
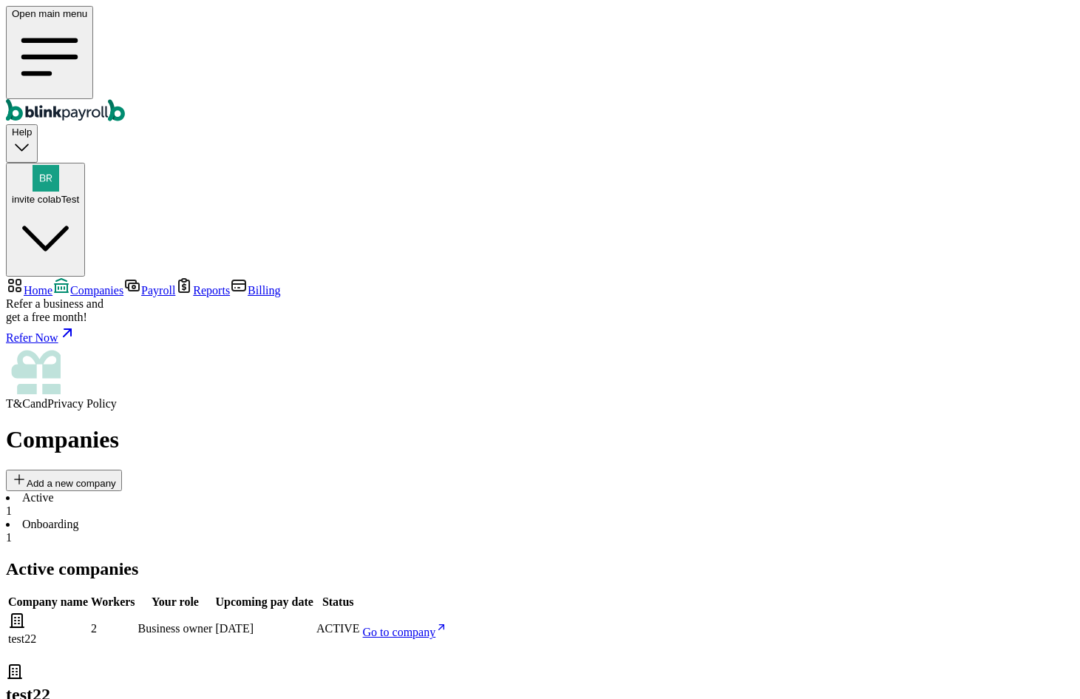
click at [381, 531] on div "1" at bounding box center [540, 537] width 1069 height 13
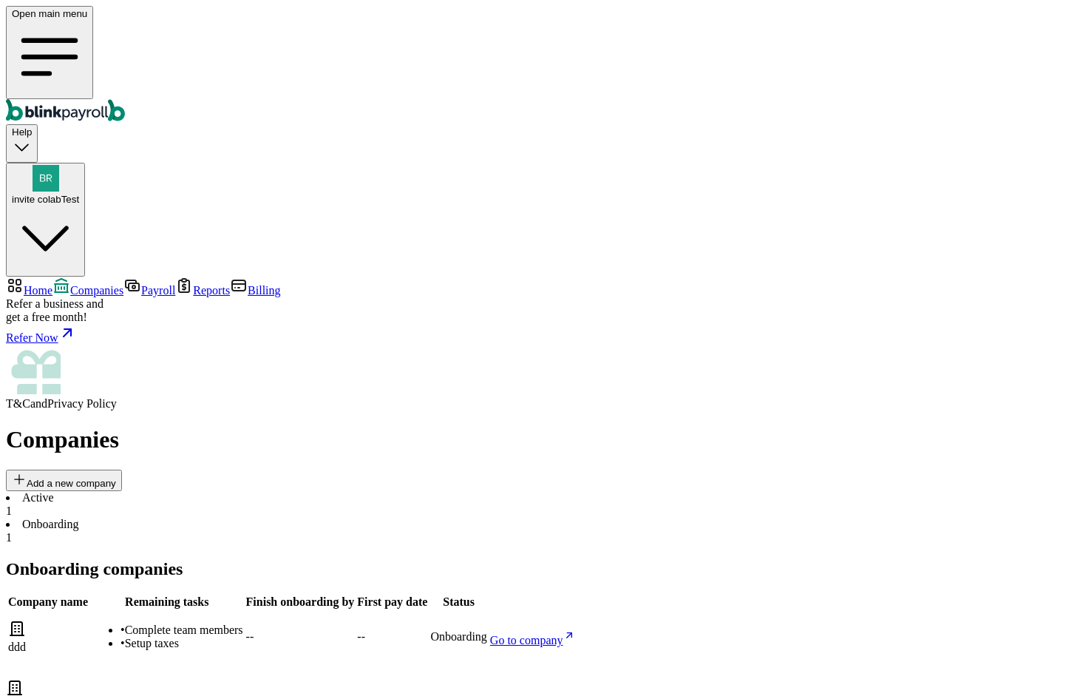
click at [260, 491] on li "Active 1" at bounding box center [540, 504] width 1069 height 27
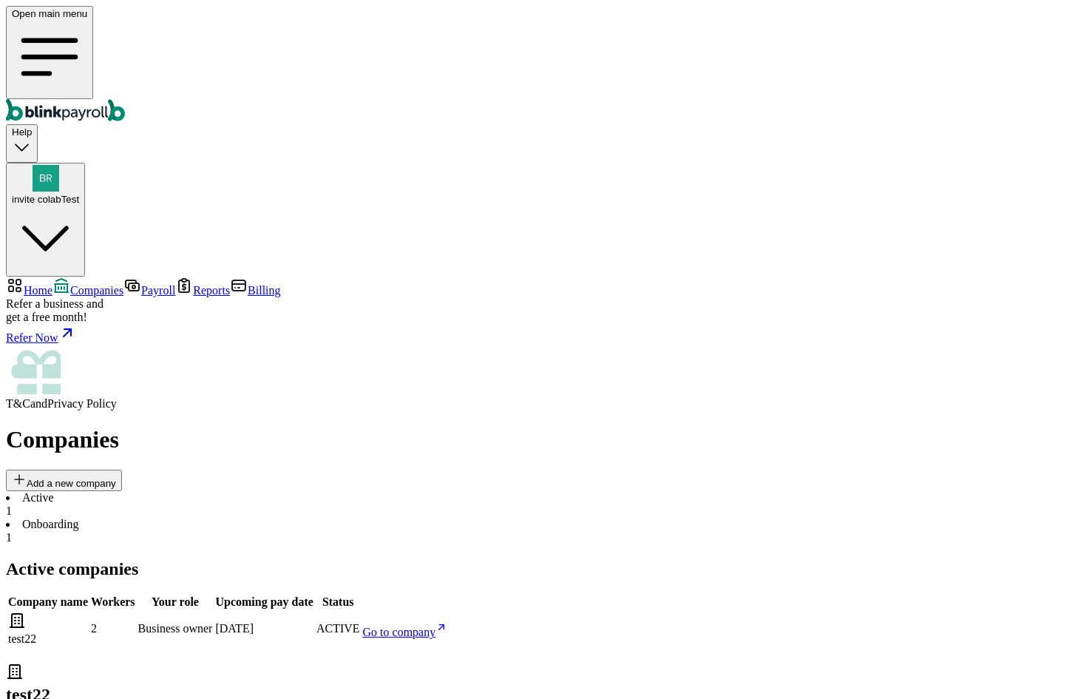
click at [436, 626] on span "Go to company" at bounding box center [399, 632] width 73 height 13
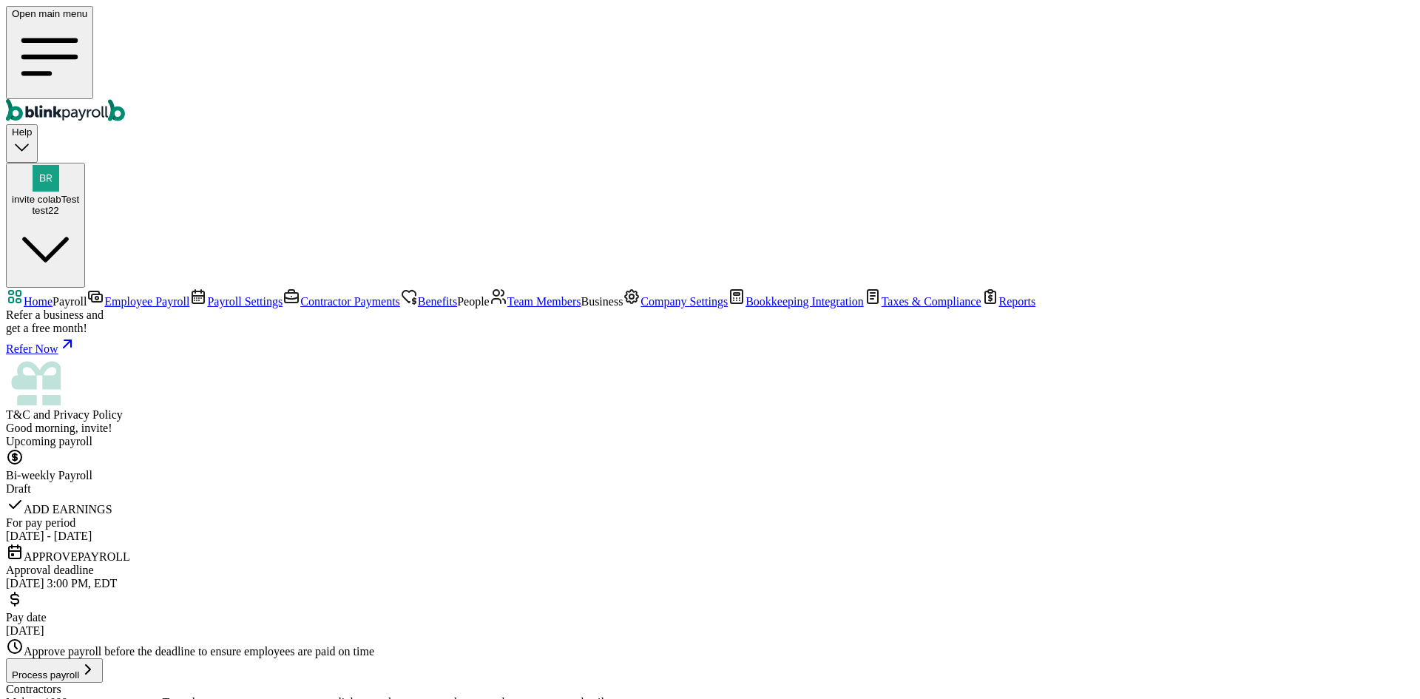
drag, startPoint x: 198, startPoint y: 348, endPoint x: 190, endPoint y: 349, distance: 8.2
drag, startPoint x: 190, startPoint y: 349, endPoint x: 516, endPoint y: 118, distance: 399.5
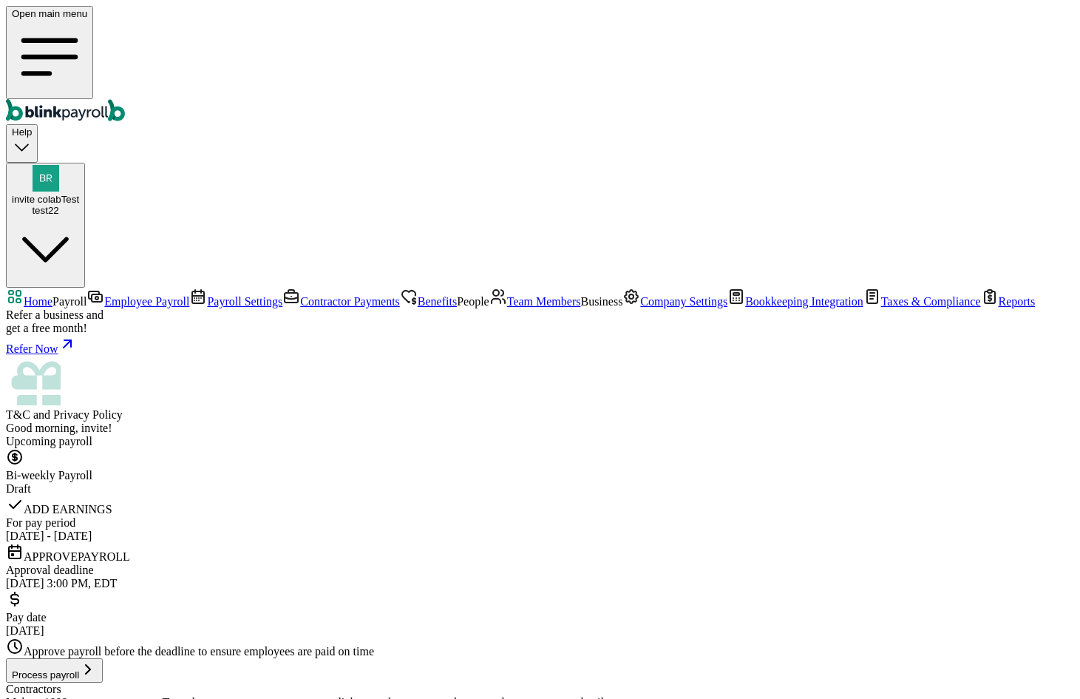
click at [507, 308] on span "Team Members" at bounding box center [544, 301] width 74 height 13
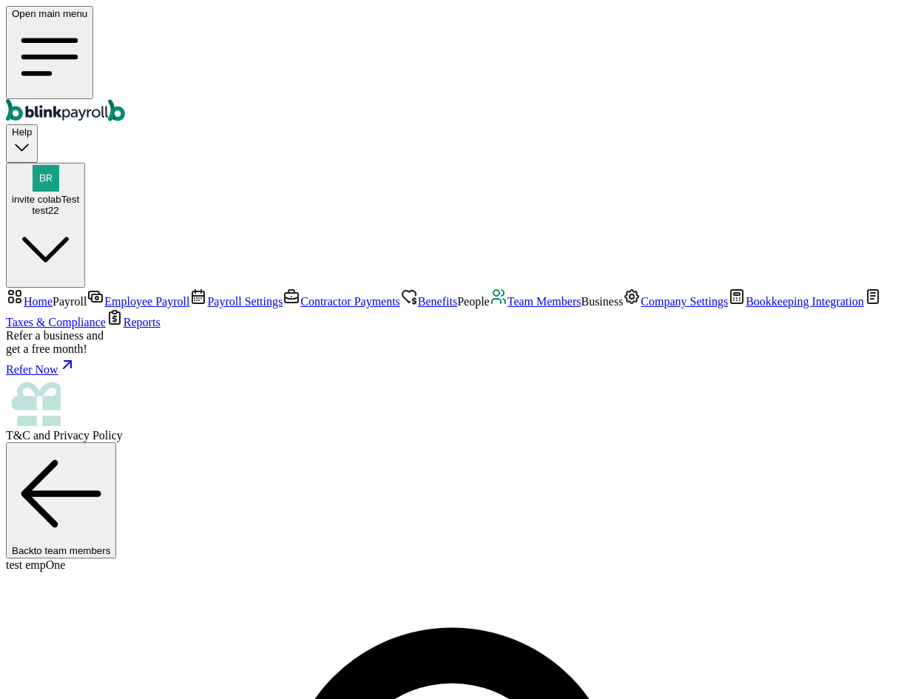
select select "2025"
click at [418, 295] on span "Benefits" at bounding box center [437, 301] width 39 height 13
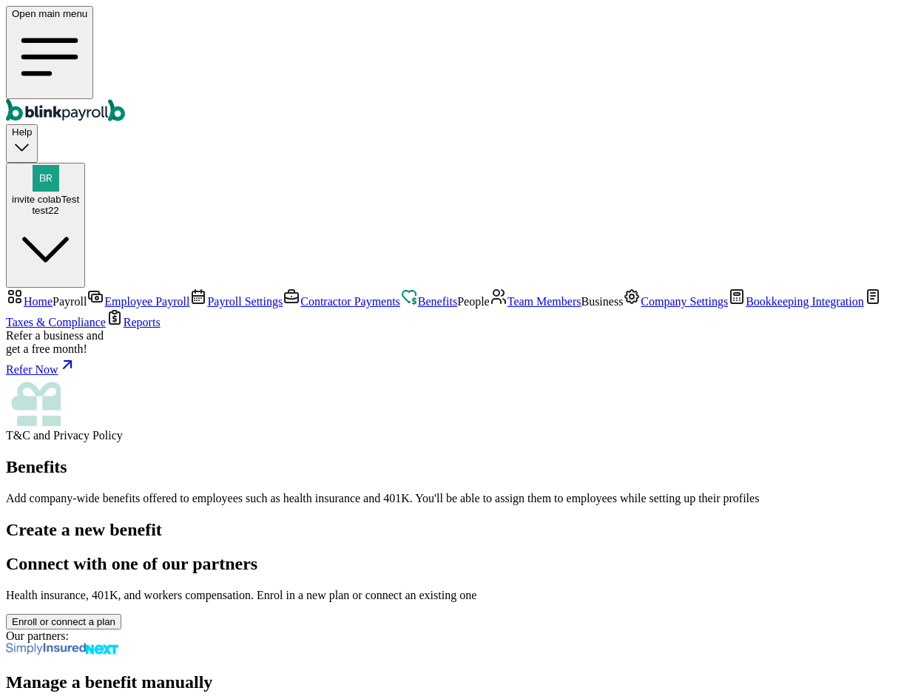
scroll to position [89, 0]
select select "1"
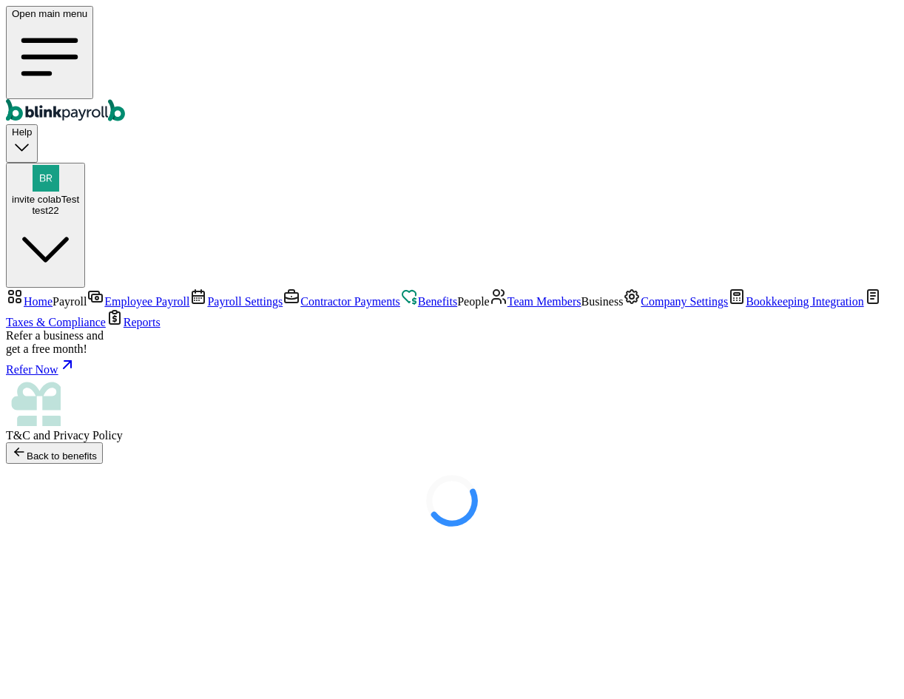
click at [53, 464] on div at bounding box center [452, 501] width 892 height 74
click at [77, 464] on div at bounding box center [452, 501] width 892 height 74
click at [78, 464] on div at bounding box center [452, 501] width 892 height 74
click at [282, 295] on link "Contractor Payments" at bounding box center [341, 301] width 118 height 13
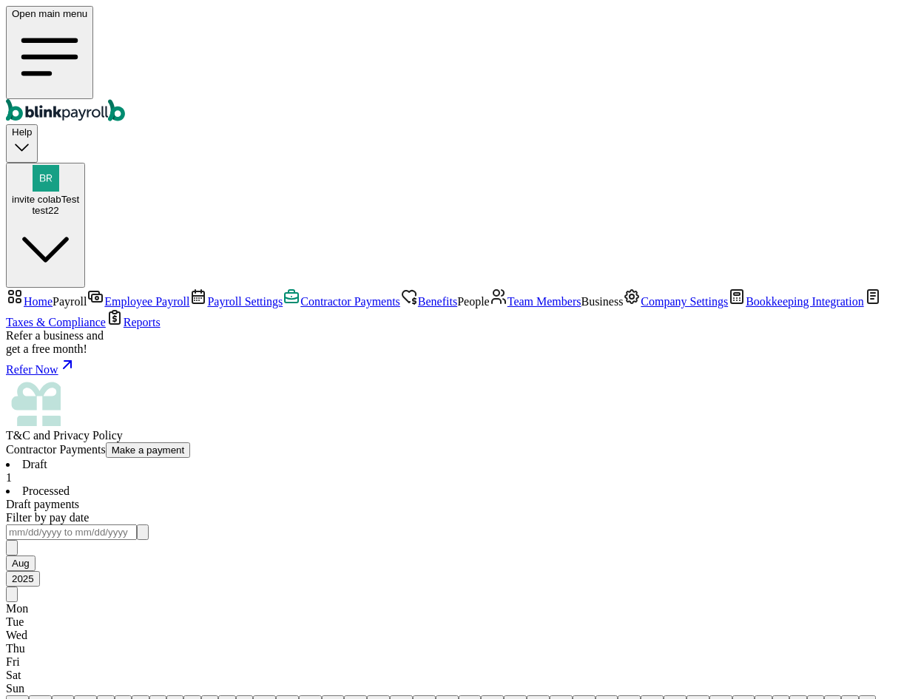
click at [282, 295] on link "Contractor Payments" at bounding box center [341, 301] width 118 height 13
click at [490, 308] on link "Team Members" at bounding box center [536, 301] width 92 height 13
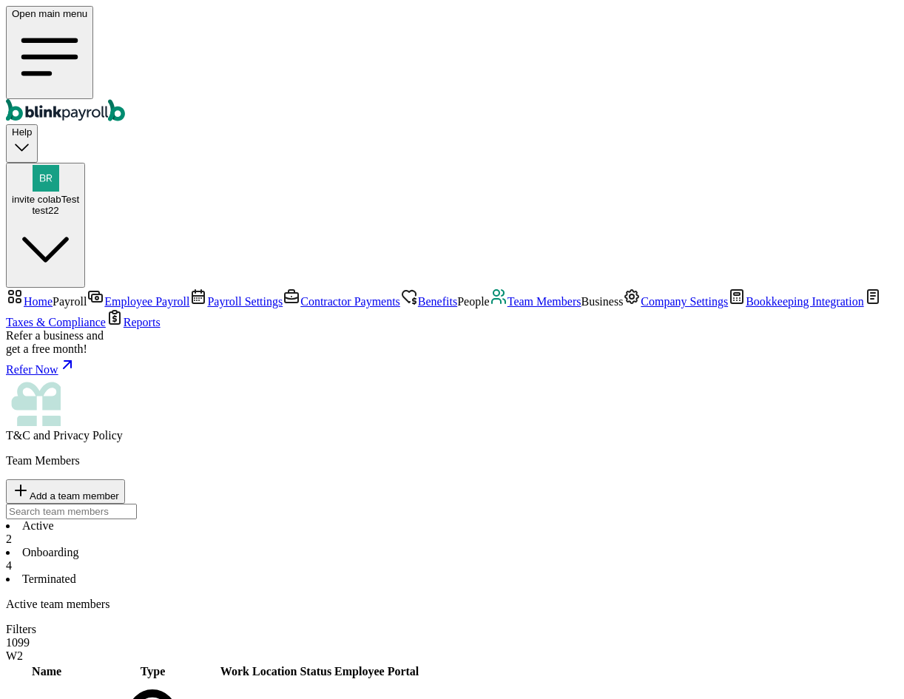
select select "2025"
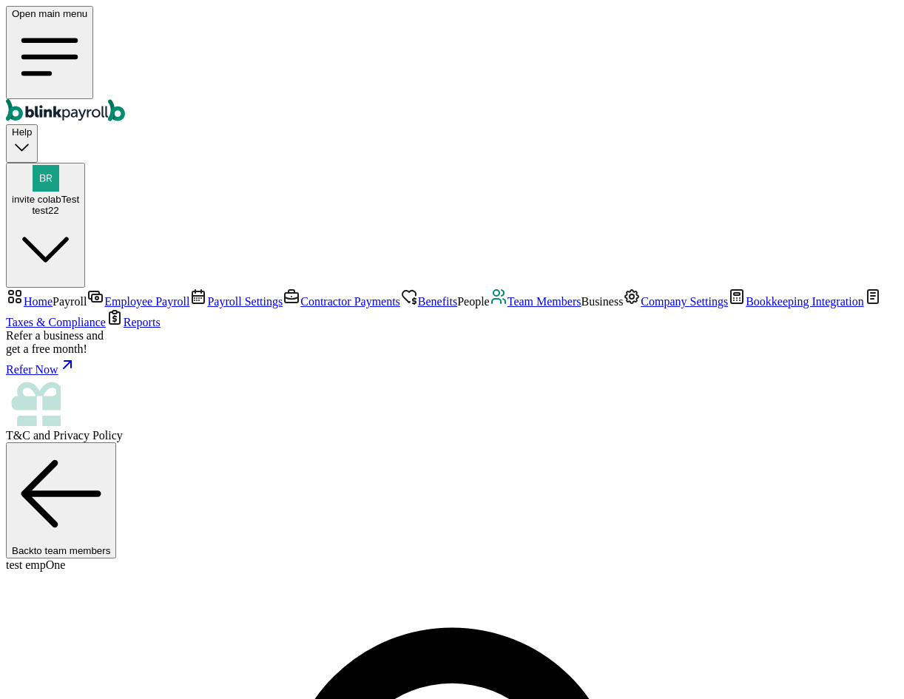
scroll to position [177, 0]
drag, startPoint x: 396, startPoint y: 663, endPoint x: 333, endPoint y: 660, distance: 62.9
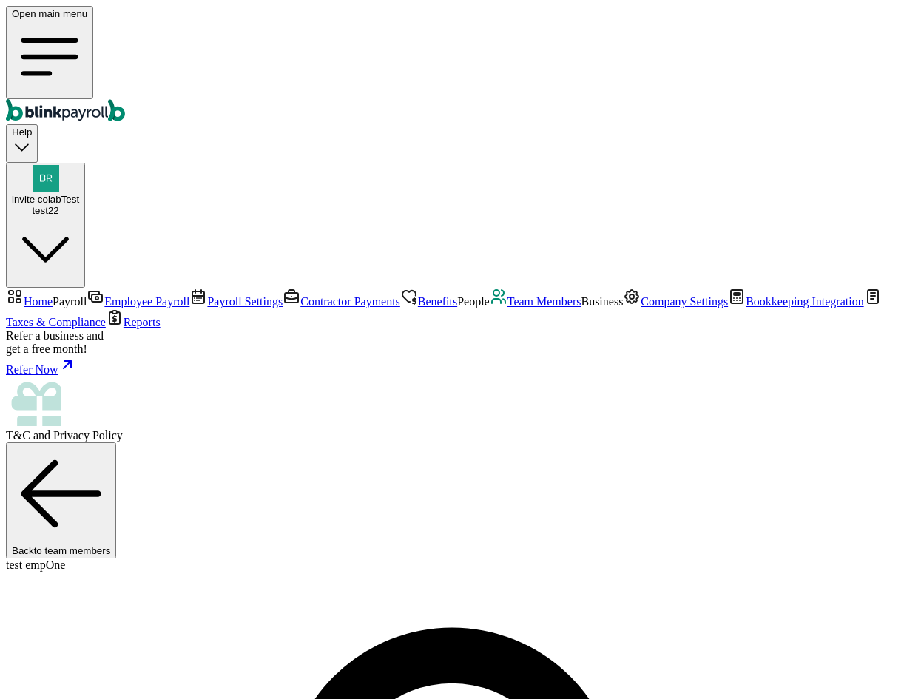
drag, startPoint x: 316, startPoint y: 568, endPoint x: 242, endPoint y: 566, distance: 74.7
